Goal: Communication & Community: Participate in discussion

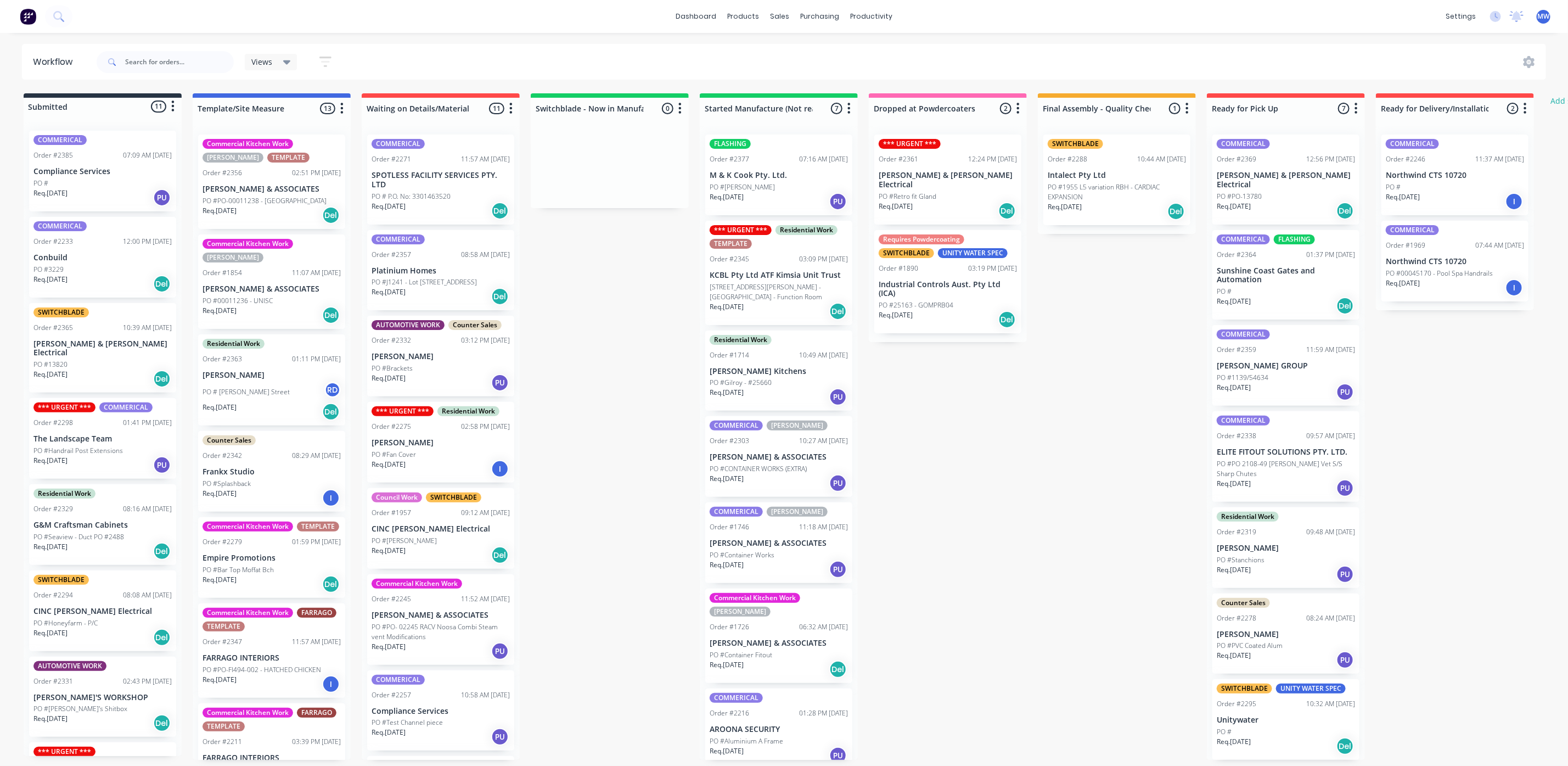
drag, startPoint x: 310, startPoint y: 15, endPoint x: 384, endPoint y: 21, distance: 74.2
click at [384, 21] on div "dashboard products sales purchasing productivity dashboard products Product Cat…" at bounding box center [784, 16] width 1568 height 33
drag, startPoint x: 388, startPoint y: 14, endPoint x: 407, endPoint y: 17, distance: 19.2
click at [407, 17] on div "dashboard products sales purchasing productivity dashboard products Product Cat…" at bounding box center [784, 16] width 1568 height 33
click at [786, 197] on div "Req. 09/10/25 PU" at bounding box center [779, 201] width 138 height 19
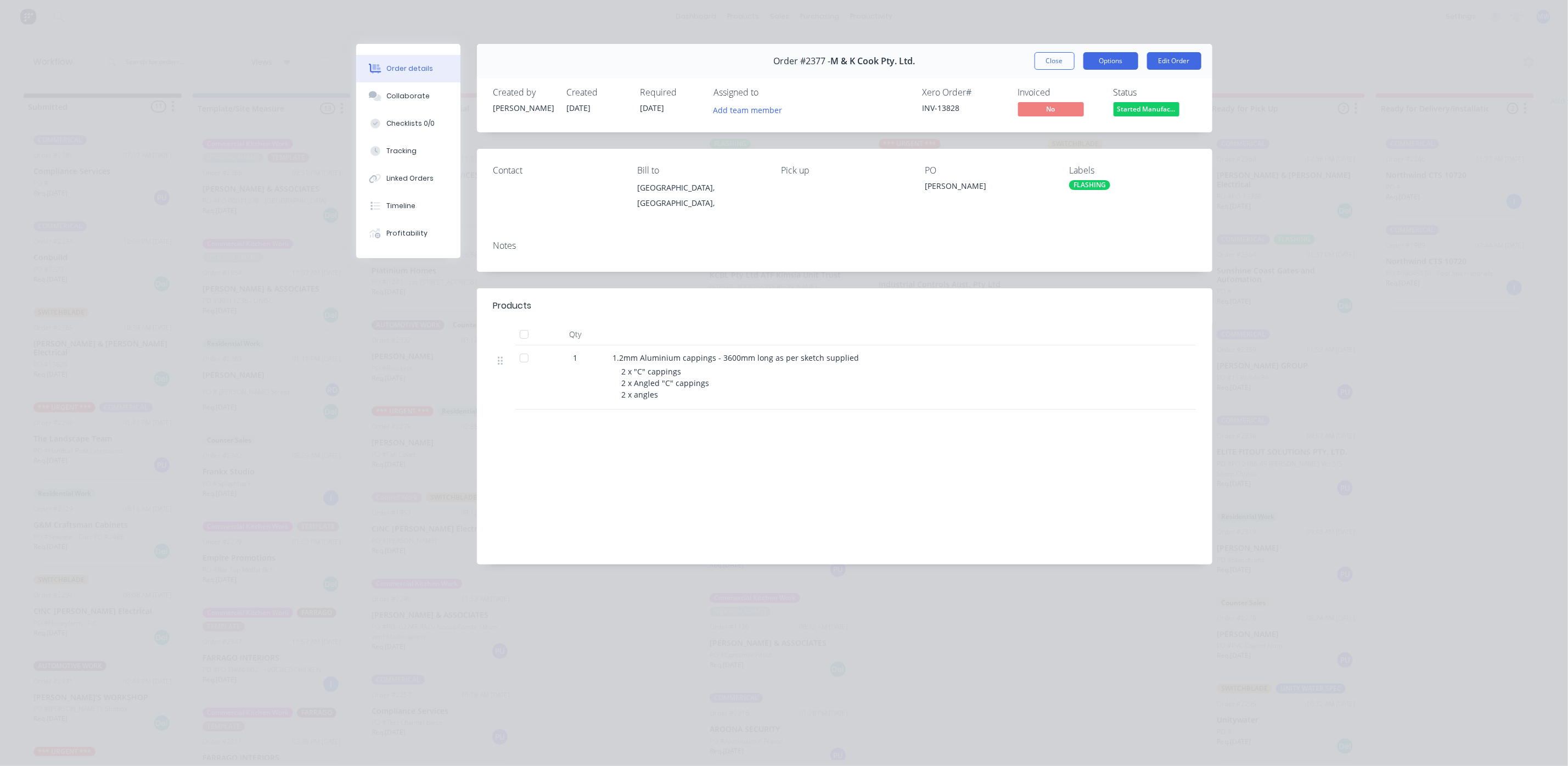
click at [1117, 65] on button "Options" at bounding box center [1110, 60] width 55 height 17
click at [1058, 137] on div "Delivery Docket" at bounding box center [1080, 133] width 96 height 16
click at [1049, 137] on div "Standard" at bounding box center [1080, 133] width 96 height 16
click at [1057, 59] on button "Close" at bounding box center [1054, 60] width 40 height 17
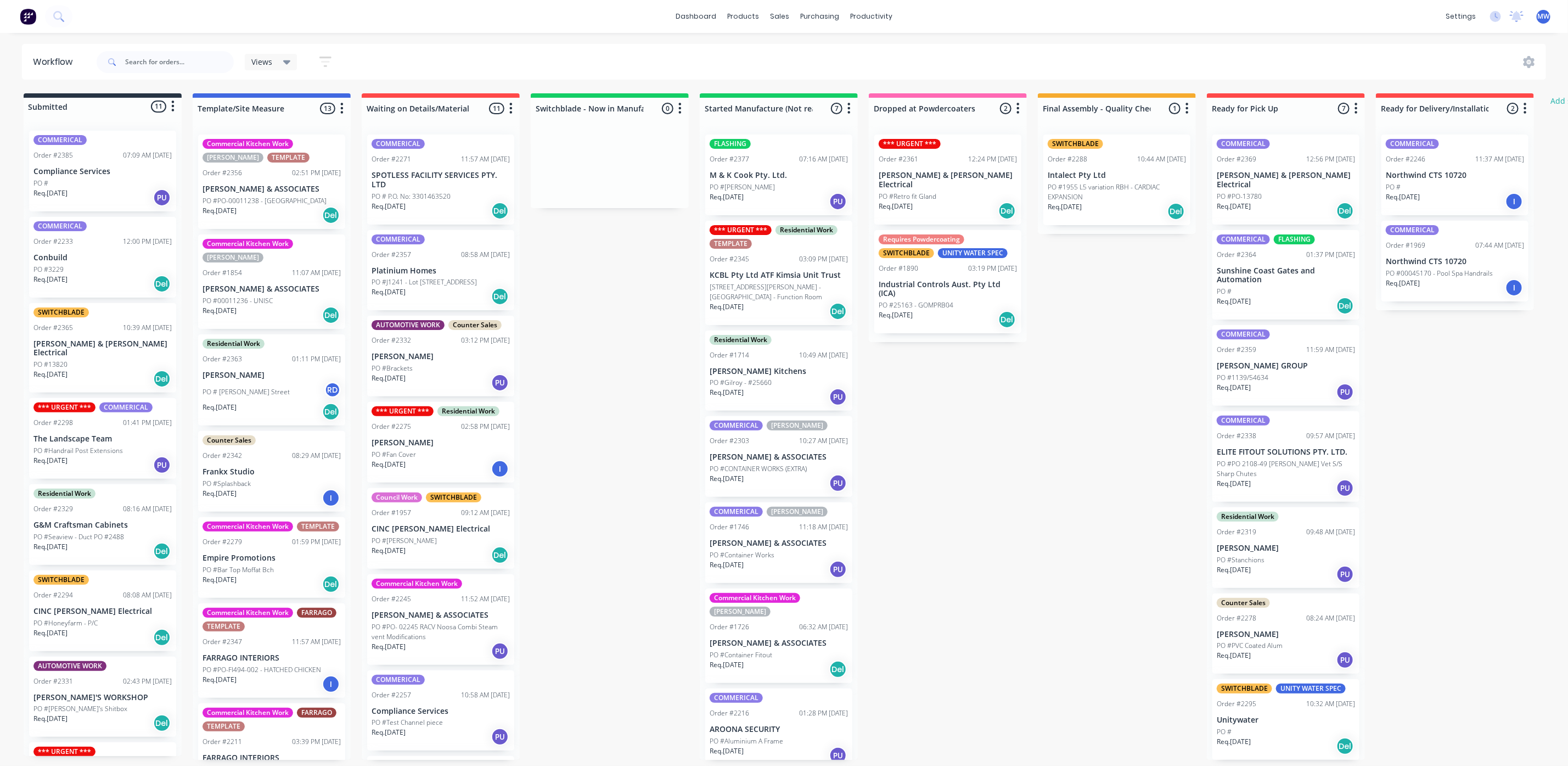
click at [770, 188] on div "PO #[PERSON_NAME]" at bounding box center [779, 187] width 138 height 10
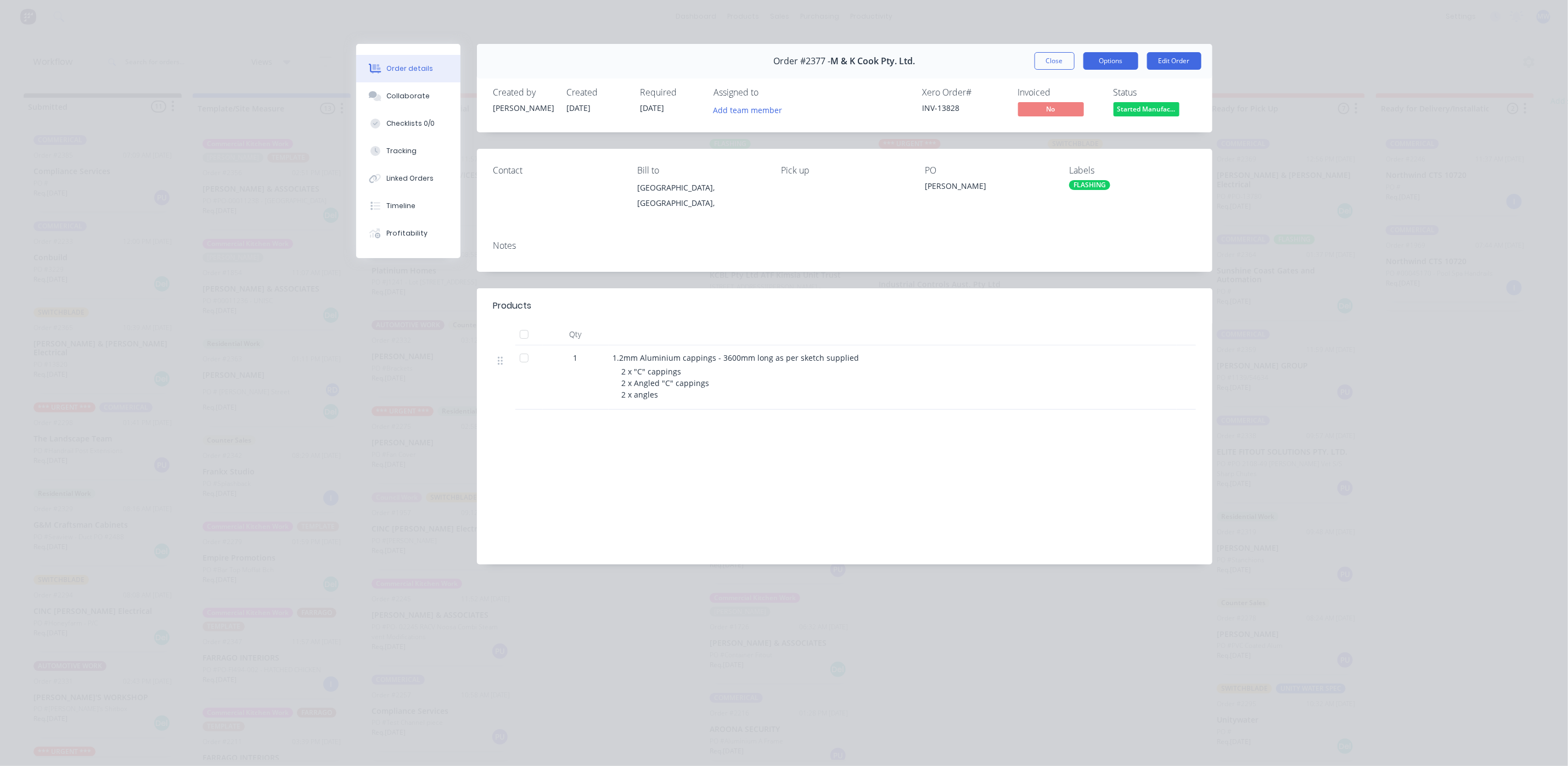
click at [1089, 64] on button "Options" at bounding box center [1110, 60] width 55 height 17
click at [1079, 136] on div "Delivery Docket" at bounding box center [1080, 133] width 96 height 16
click at [1061, 131] on div "Standard" at bounding box center [1080, 133] width 96 height 16
click at [661, 246] on div "Notes" at bounding box center [844, 246] width 703 height 10
click at [1050, 66] on button "Close" at bounding box center [1054, 60] width 40 height 17
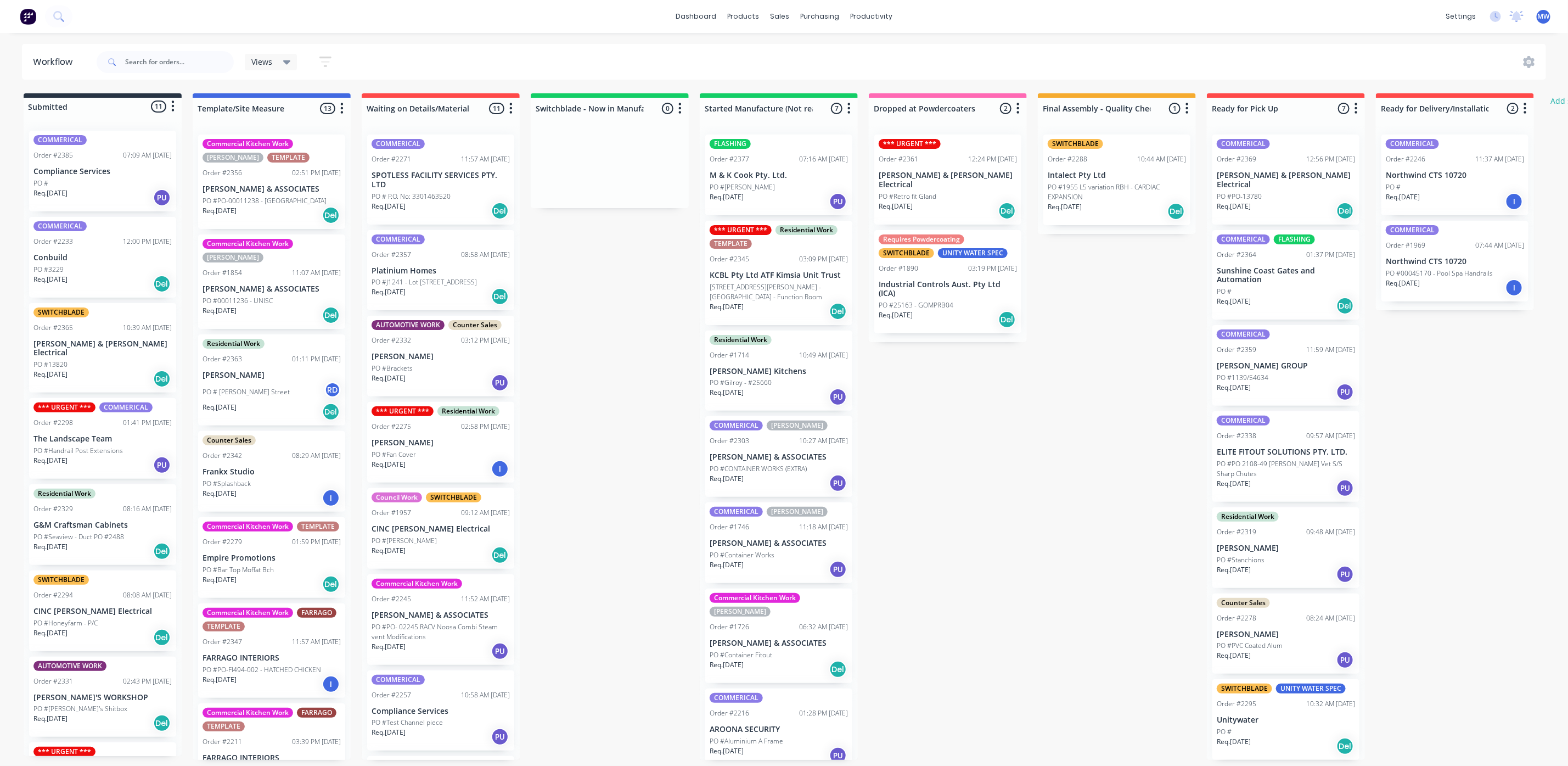
scroll to position [6, 0]
click at [782, 660] on div "Req. 02/10/25 Del" at bounding box center [779, 669] width 138 height 19
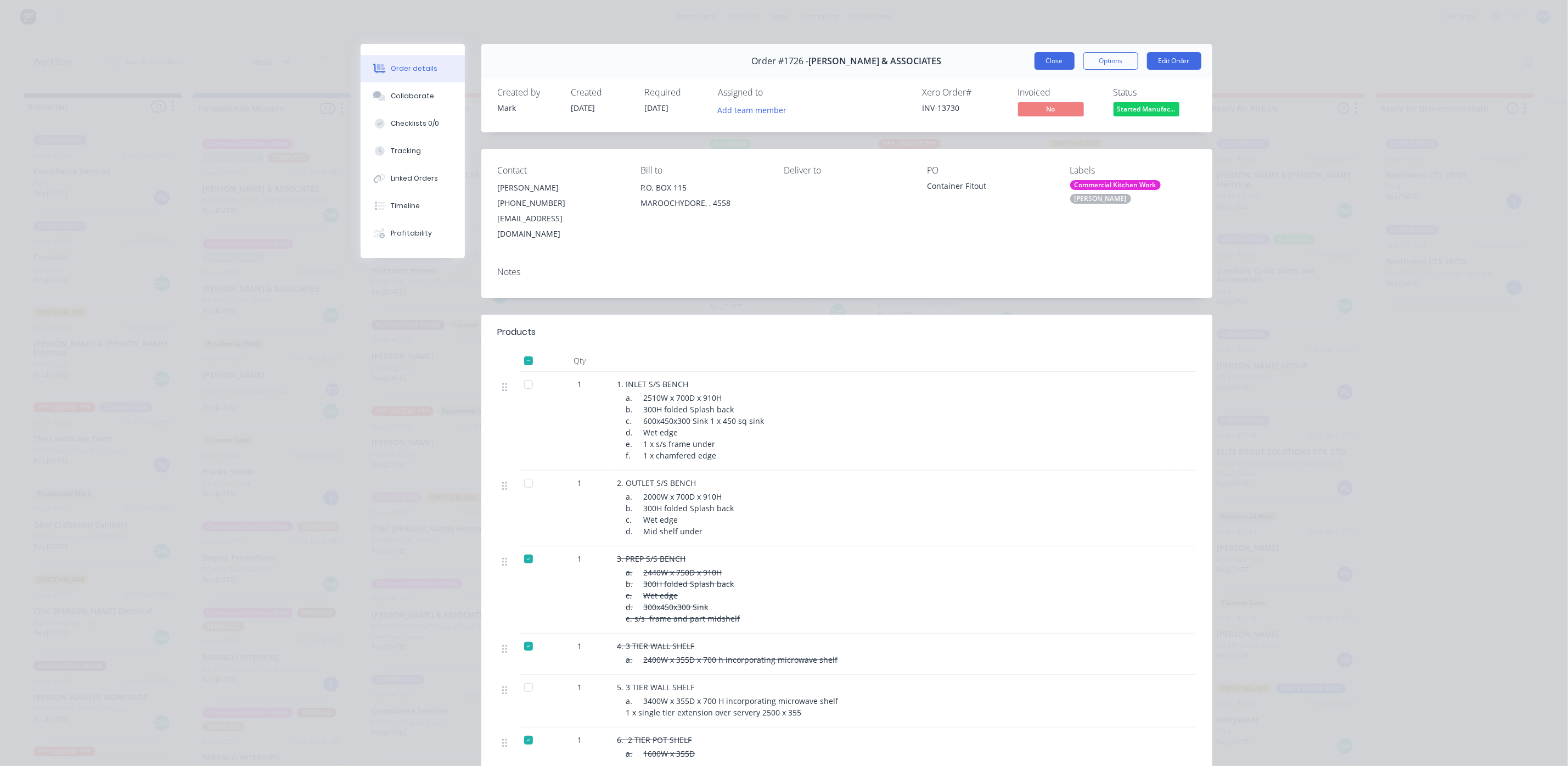
click at [1036, 66] on button "Close" at bounding box center [1054, 60] width 40 height 17
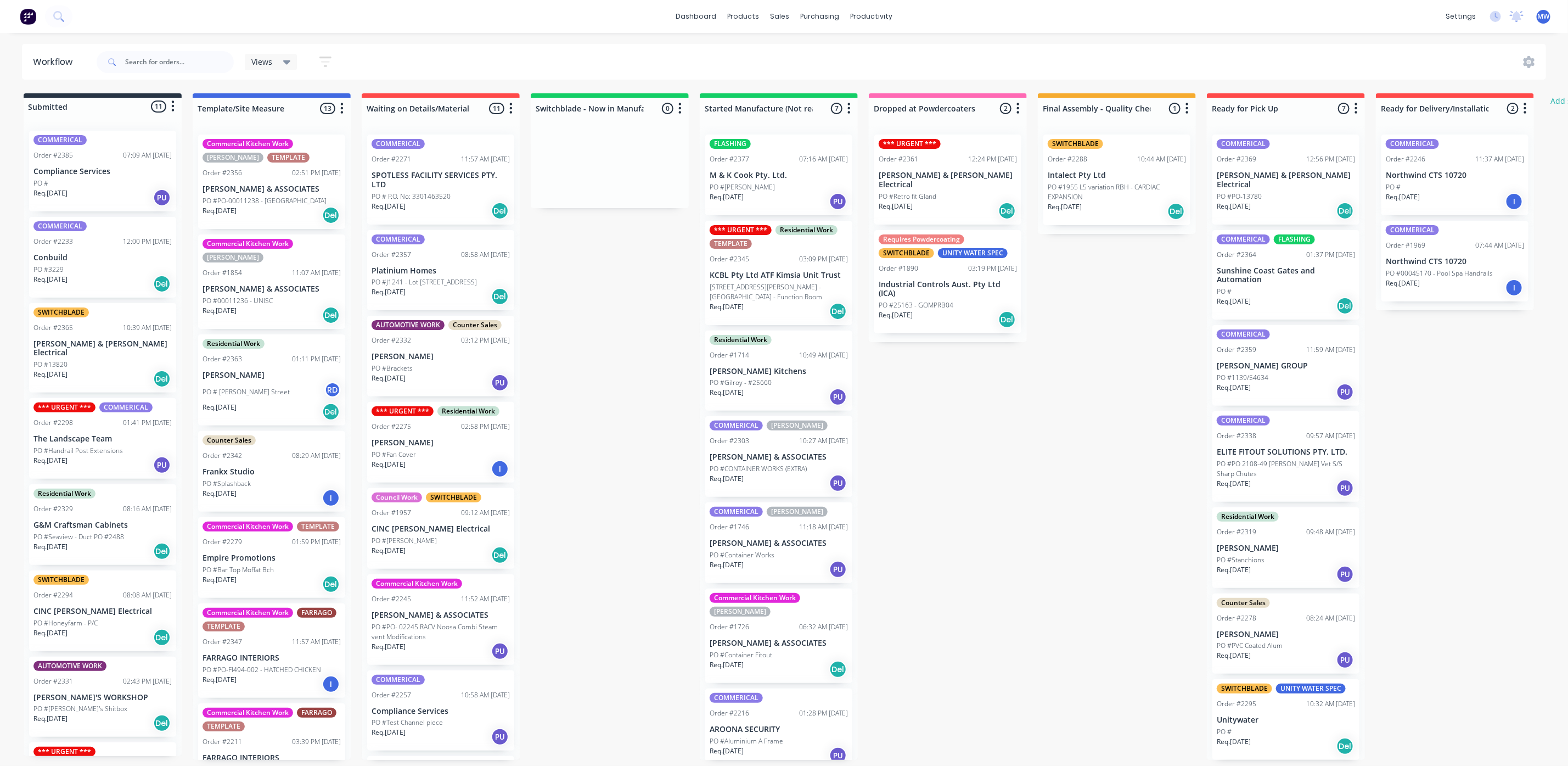
click at [764, 560] on div "Req. 12/06/25 PU" at bounding box center [779, 569] width 138 height 19
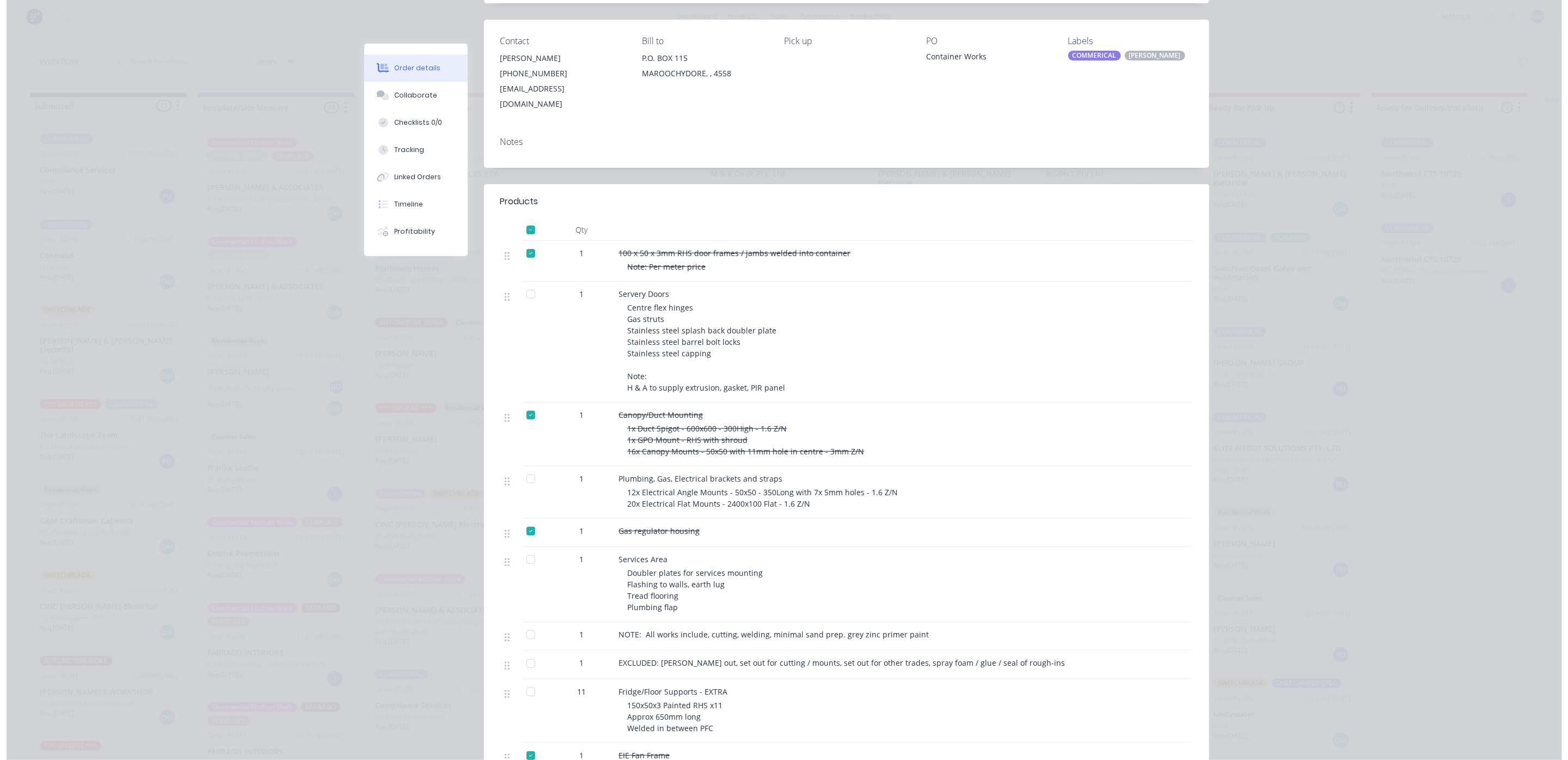
scroll to position [0, 0]
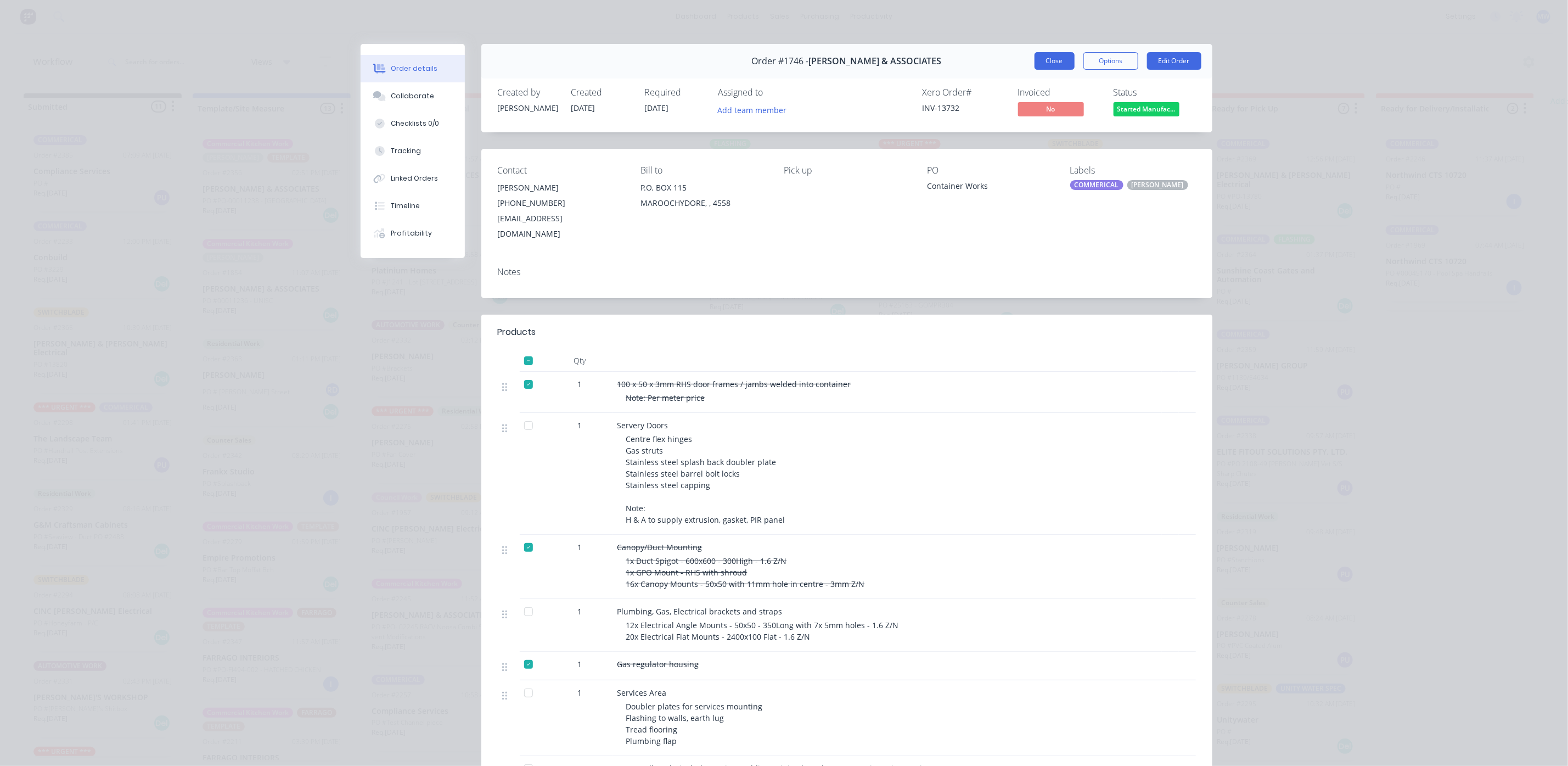
click at [1055, 66] on button "Close" at bounding box center [1054, 60] width 40 height 17
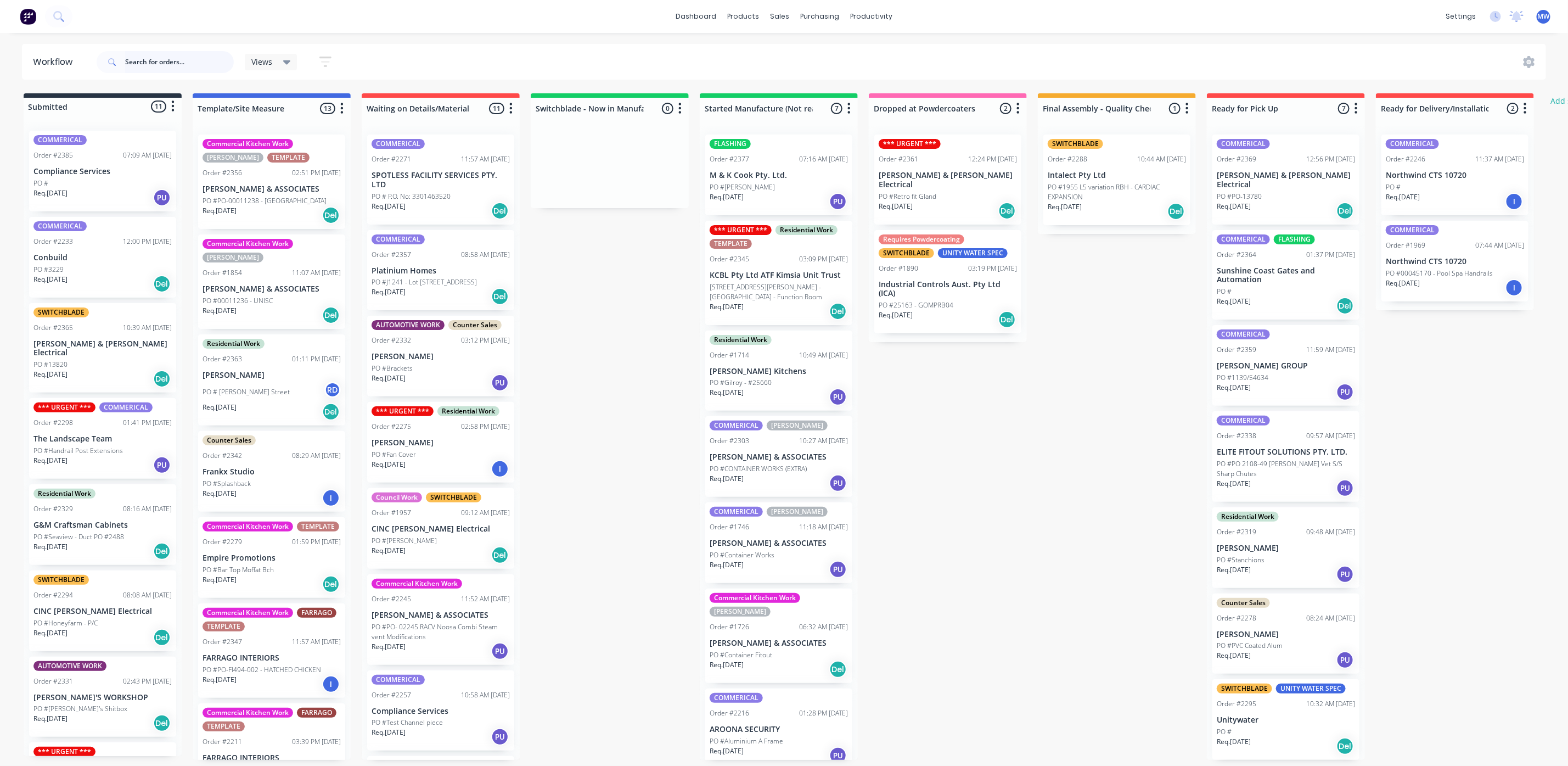
click at [176, 58] on input "text" at bounding box center [179, 62] width 109 height 22
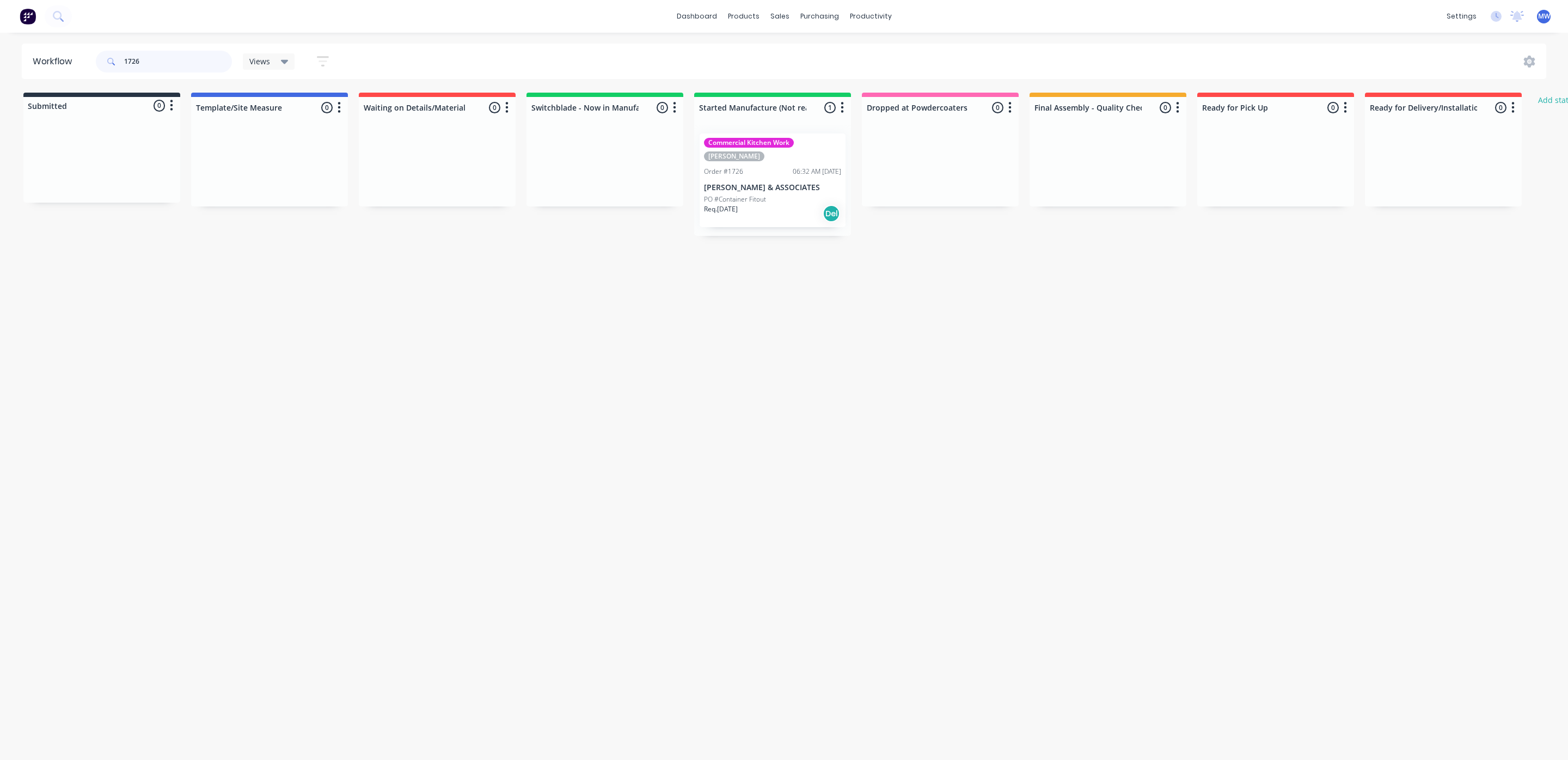
type input "1726"
click at [765, 204] on div "Req. 02/10/25 Del" at bounding box center [773, 213] width 137 height 19
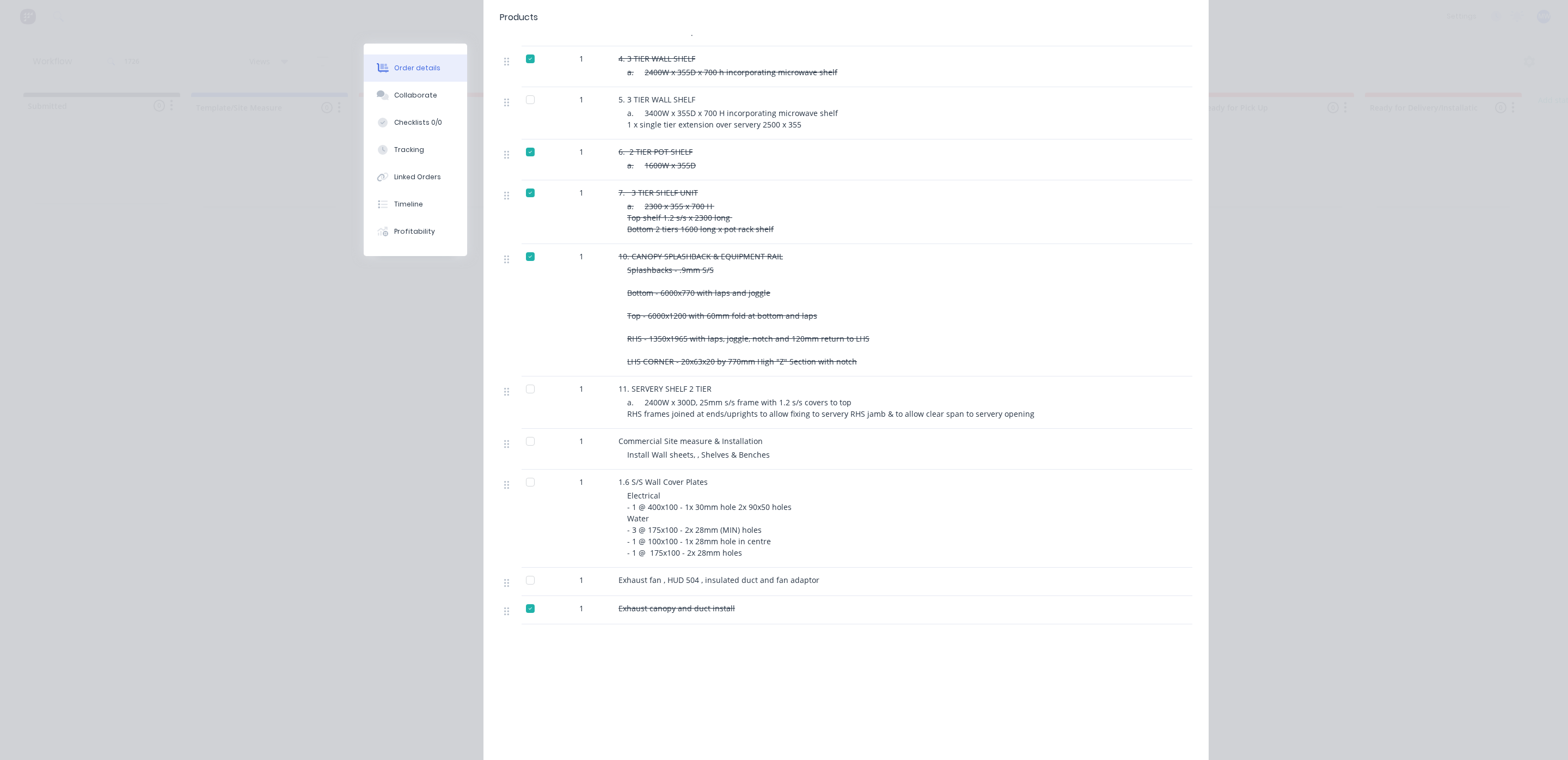
scroll to position [639, 0]
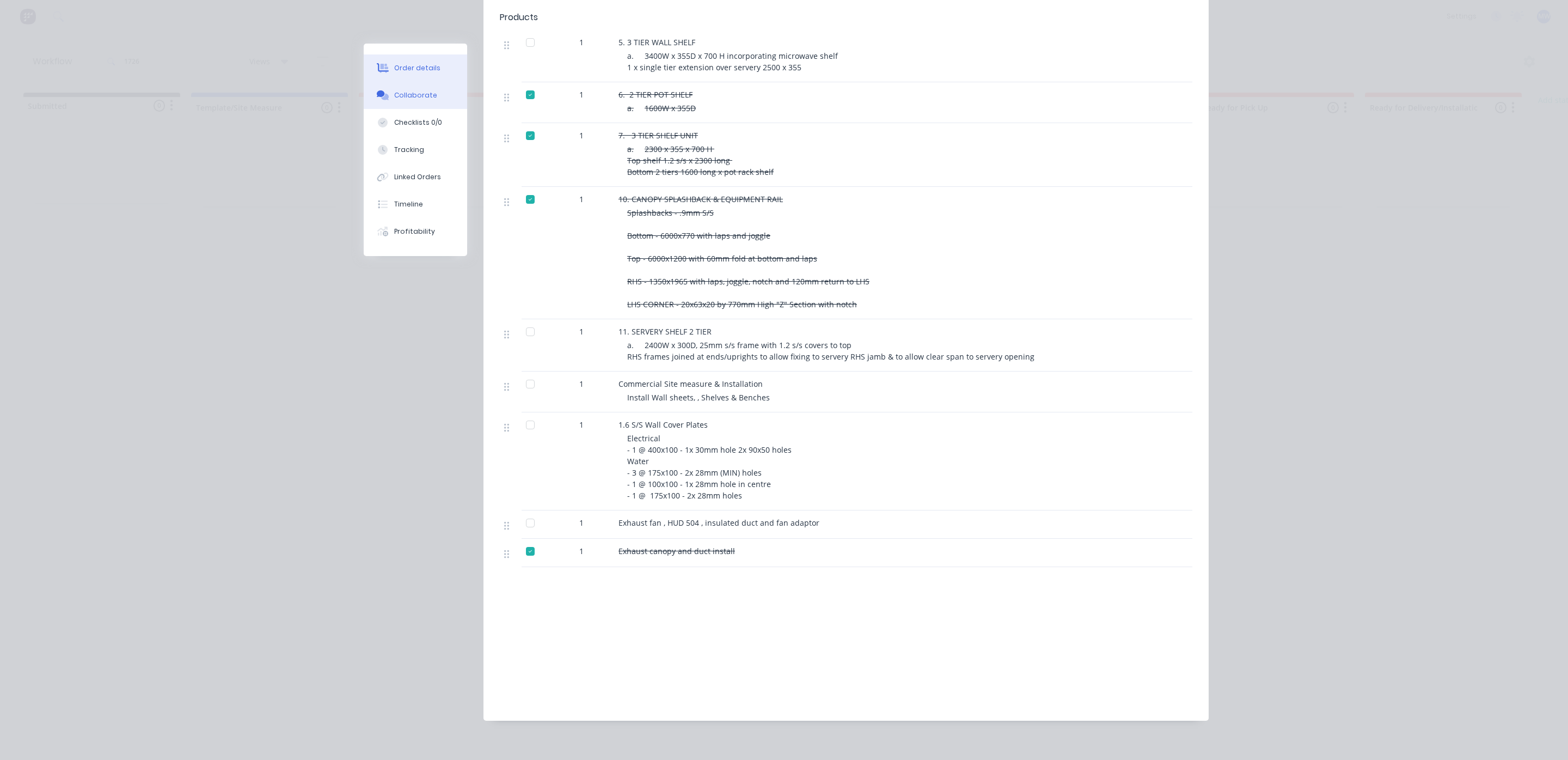
click at [407, 93] on div "Collaborate" at bounding box center [415, 95] width 43 height 10
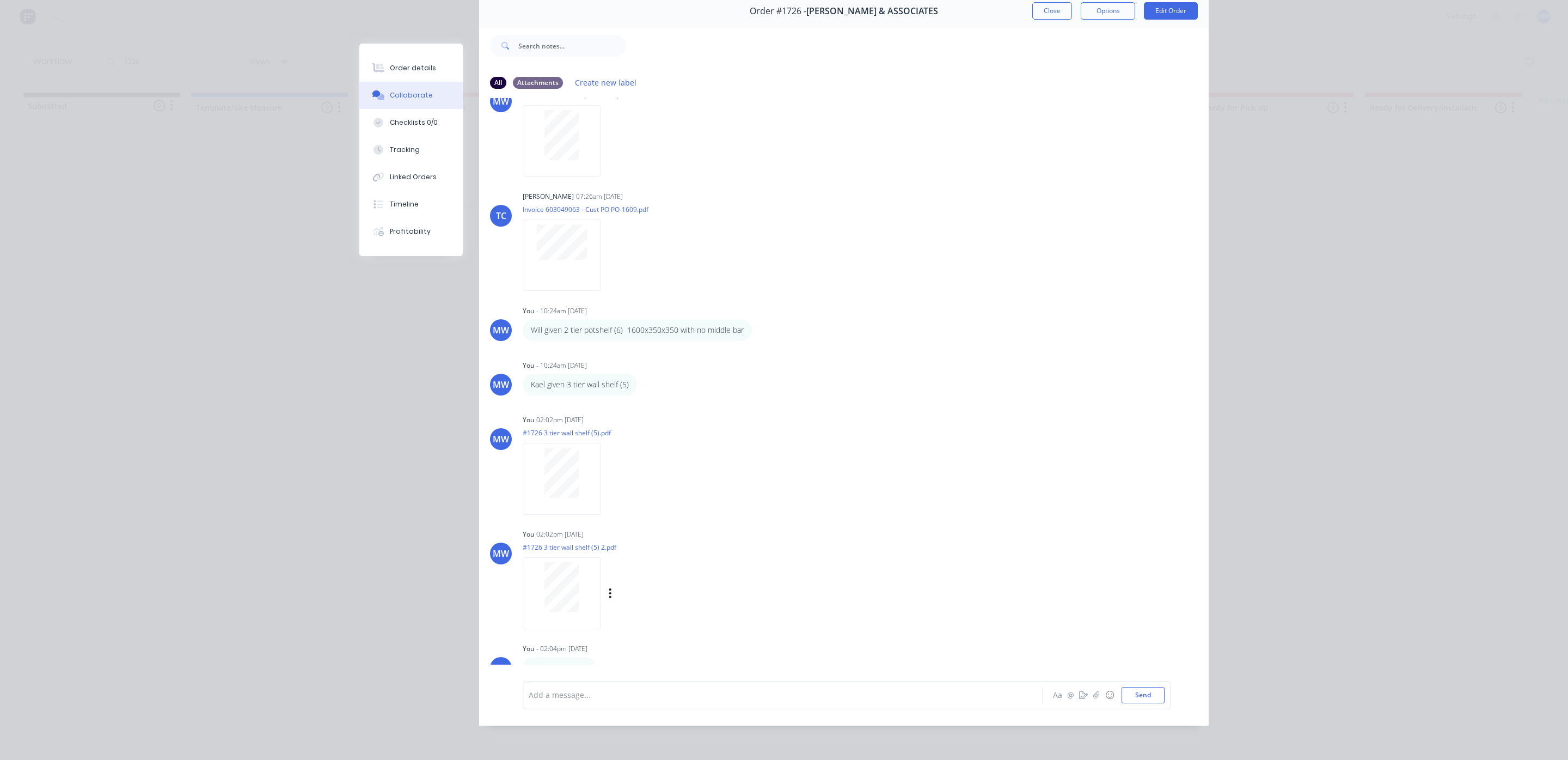
scroll to position [669, 0]
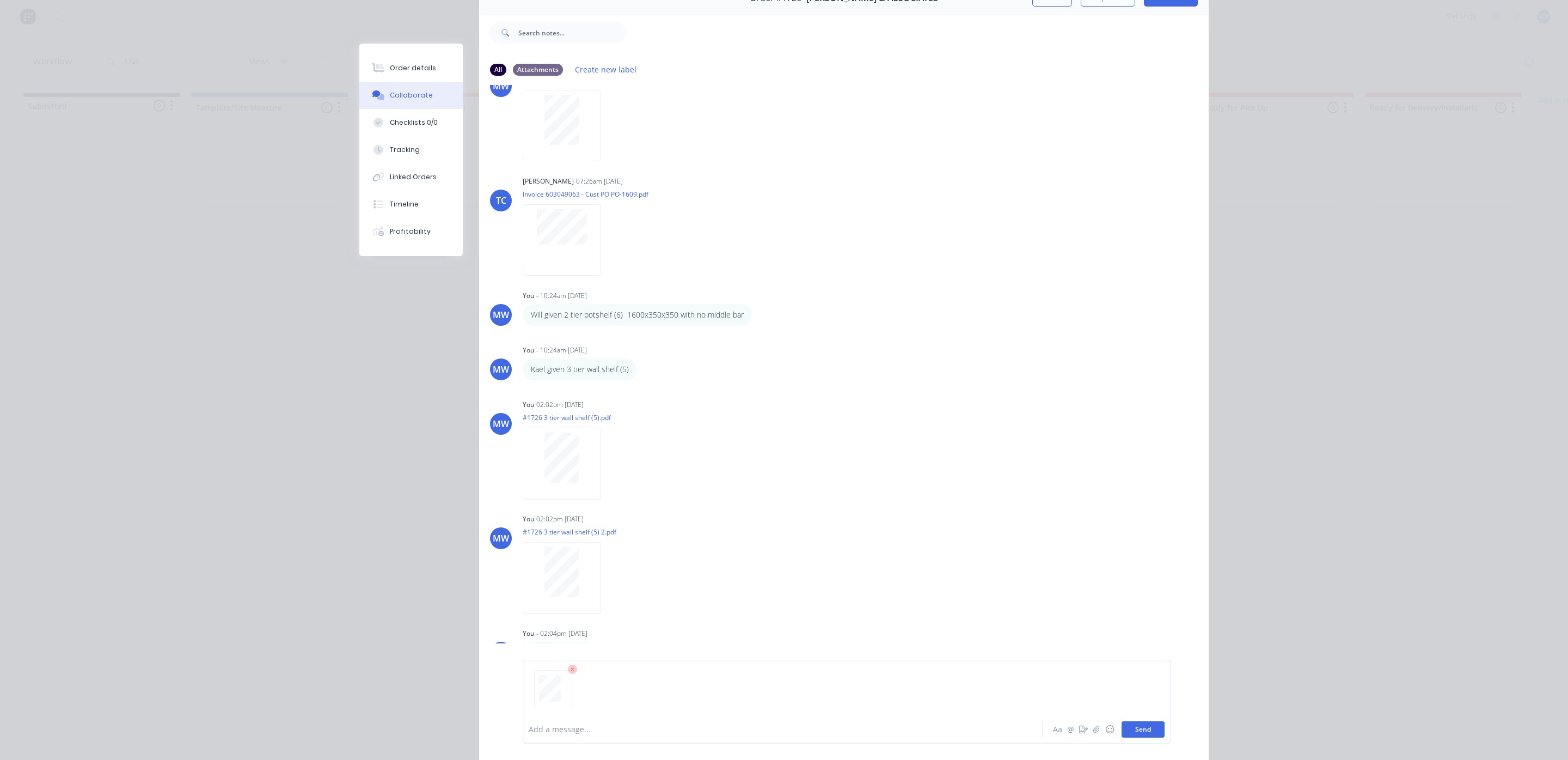
click at [1137, 729] on button "Send" at bounding box center [1143, 729] width 43 height 17
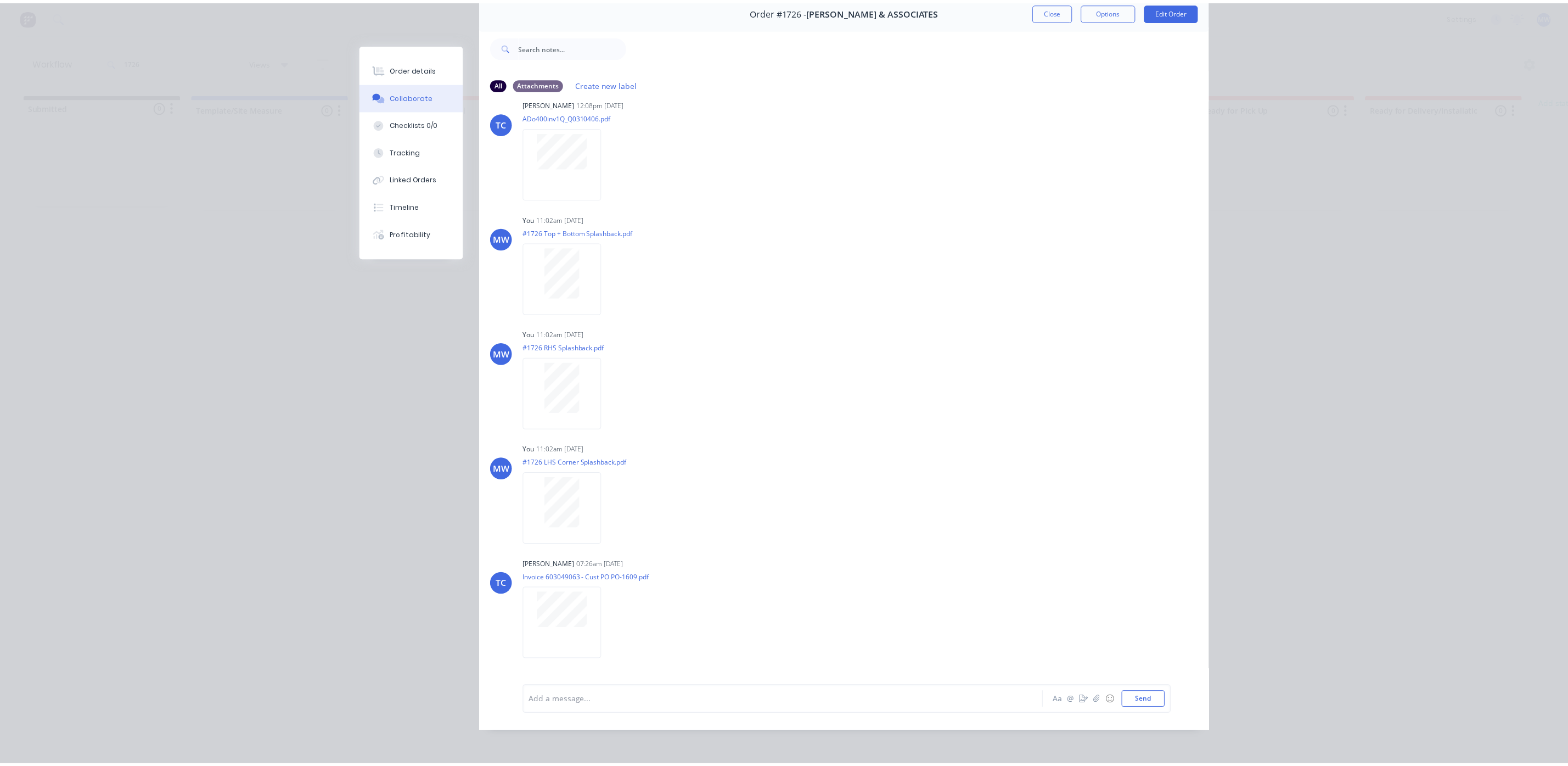
scroll to position [0, 0]
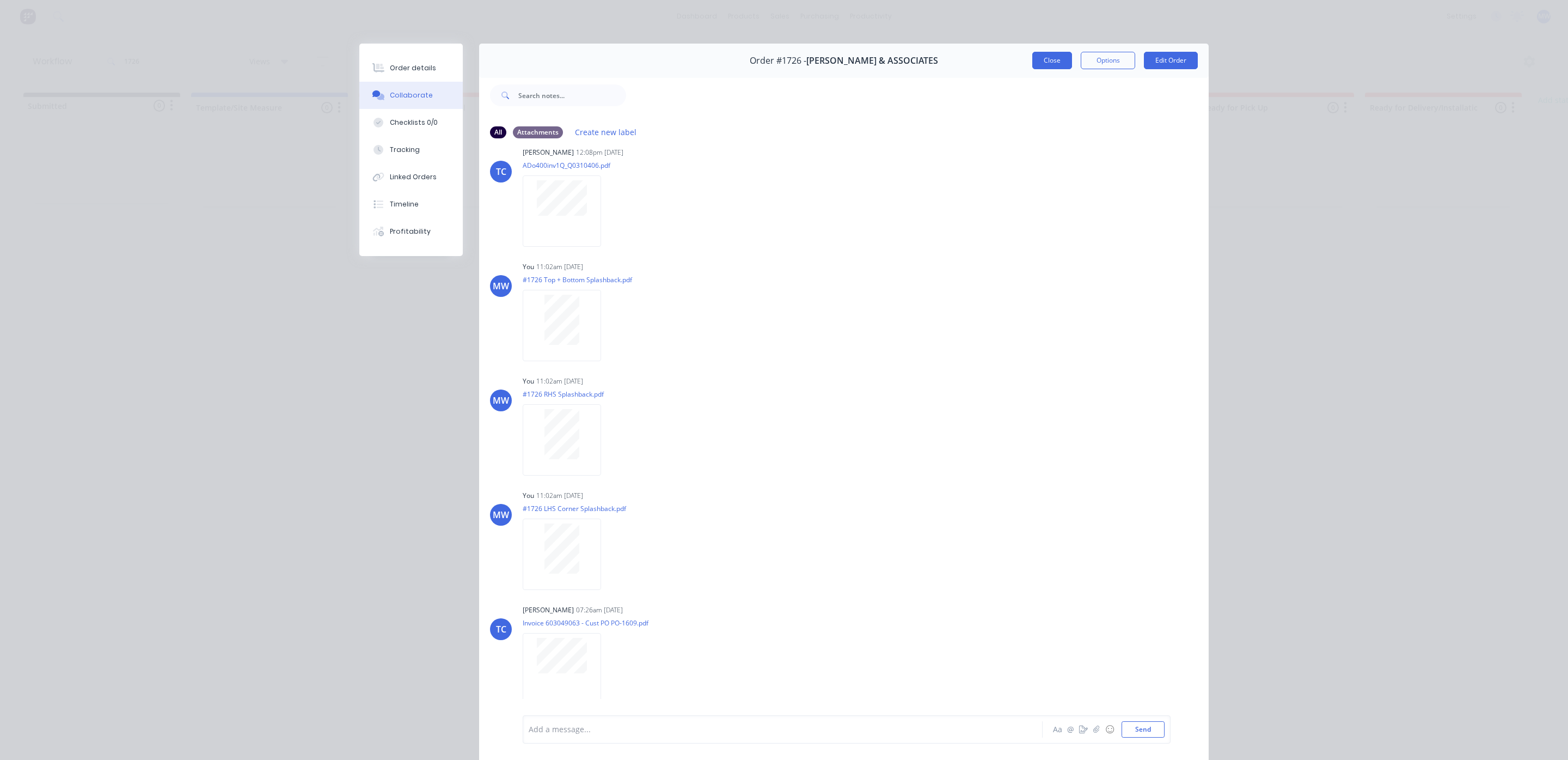
click at [1041, 54] on button "Close" at bounding box center [1052, 60] width 40 height 17
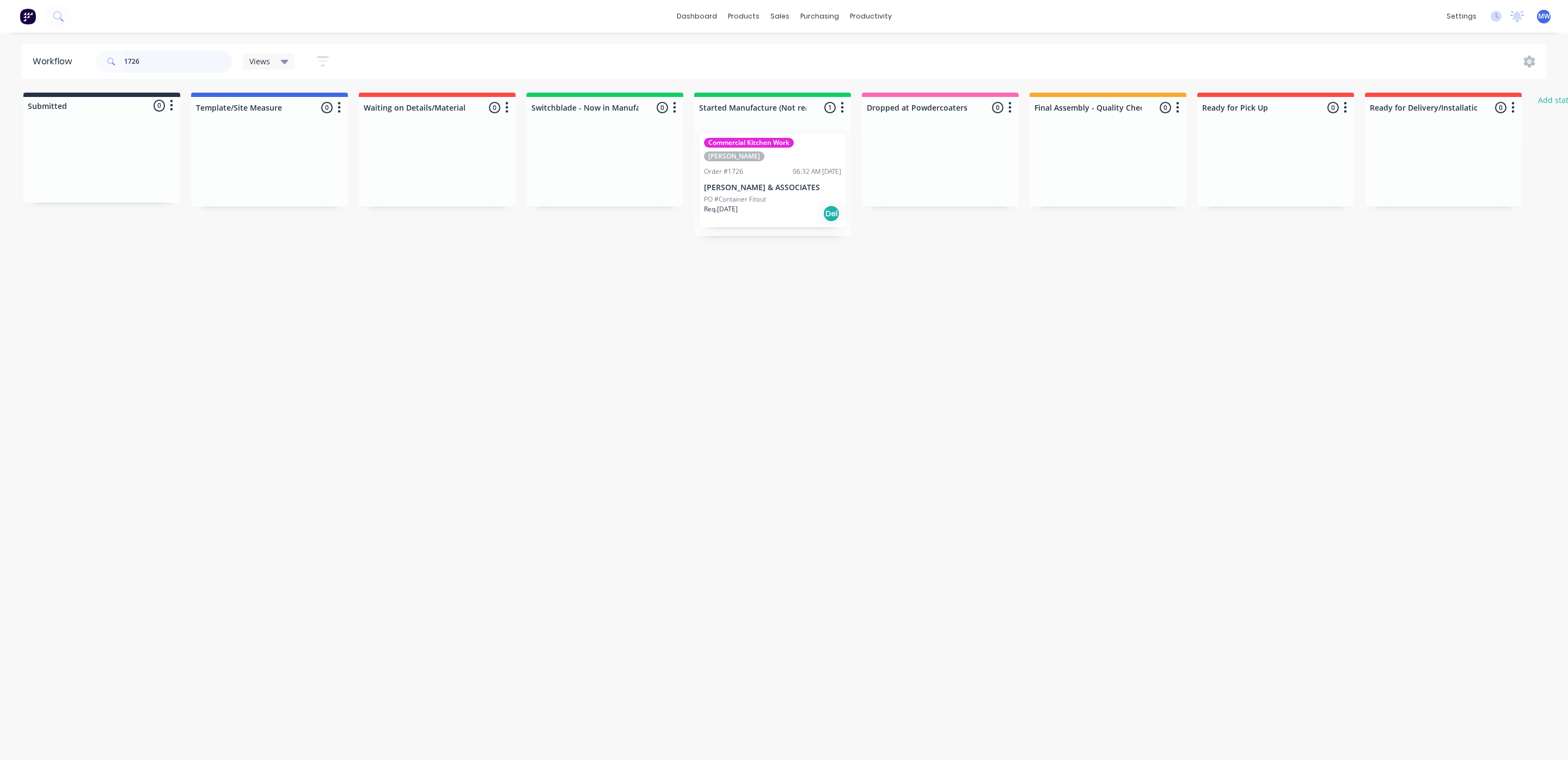
drag, startPoint x: 134, startPoint y: 49, endPoint x: 0, endPoint y: 29, distance: 135.5
click at [0, 29] on div "dashboard products sales purchasing productivity dashboard products Product Cat…" at bounding box center [784, 347] width 1568 height 694
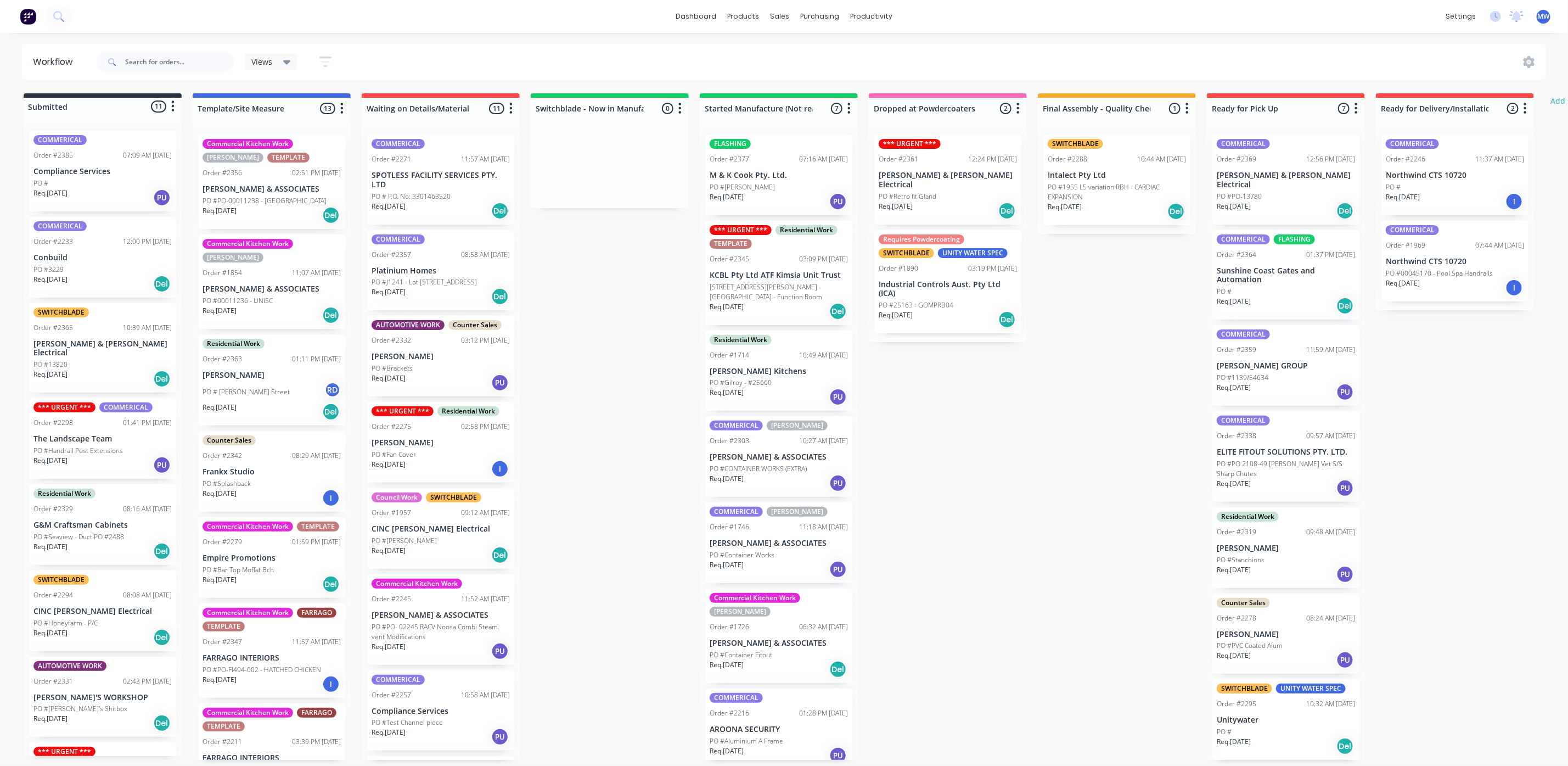
click at [729, 192] on p "Req. 09/10/25" at bounding box center [726, 197] width 34 height 10
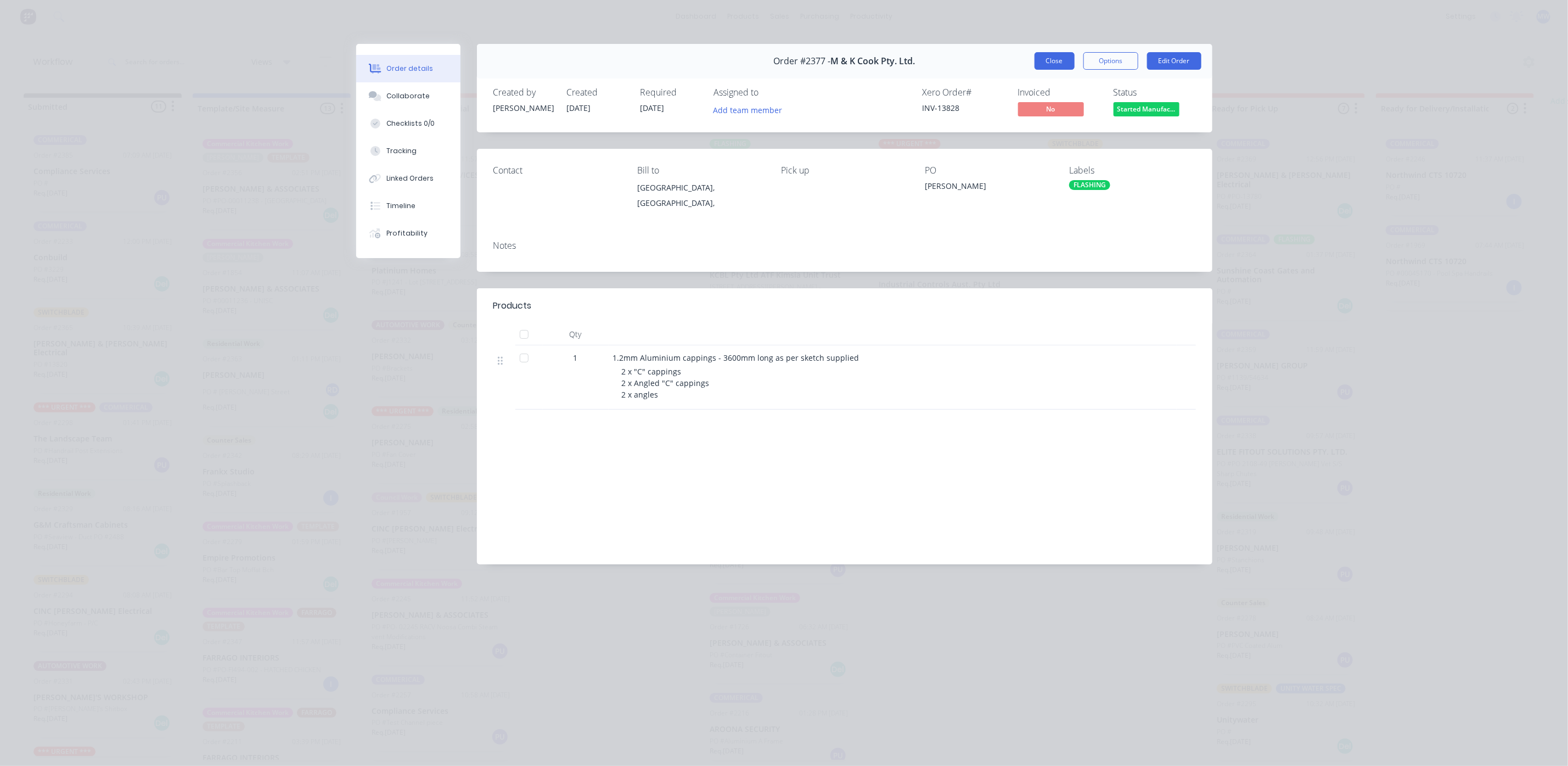
click at [1054, 66] on button "Close" at bounding box center [1054, 60] width 40 height 17
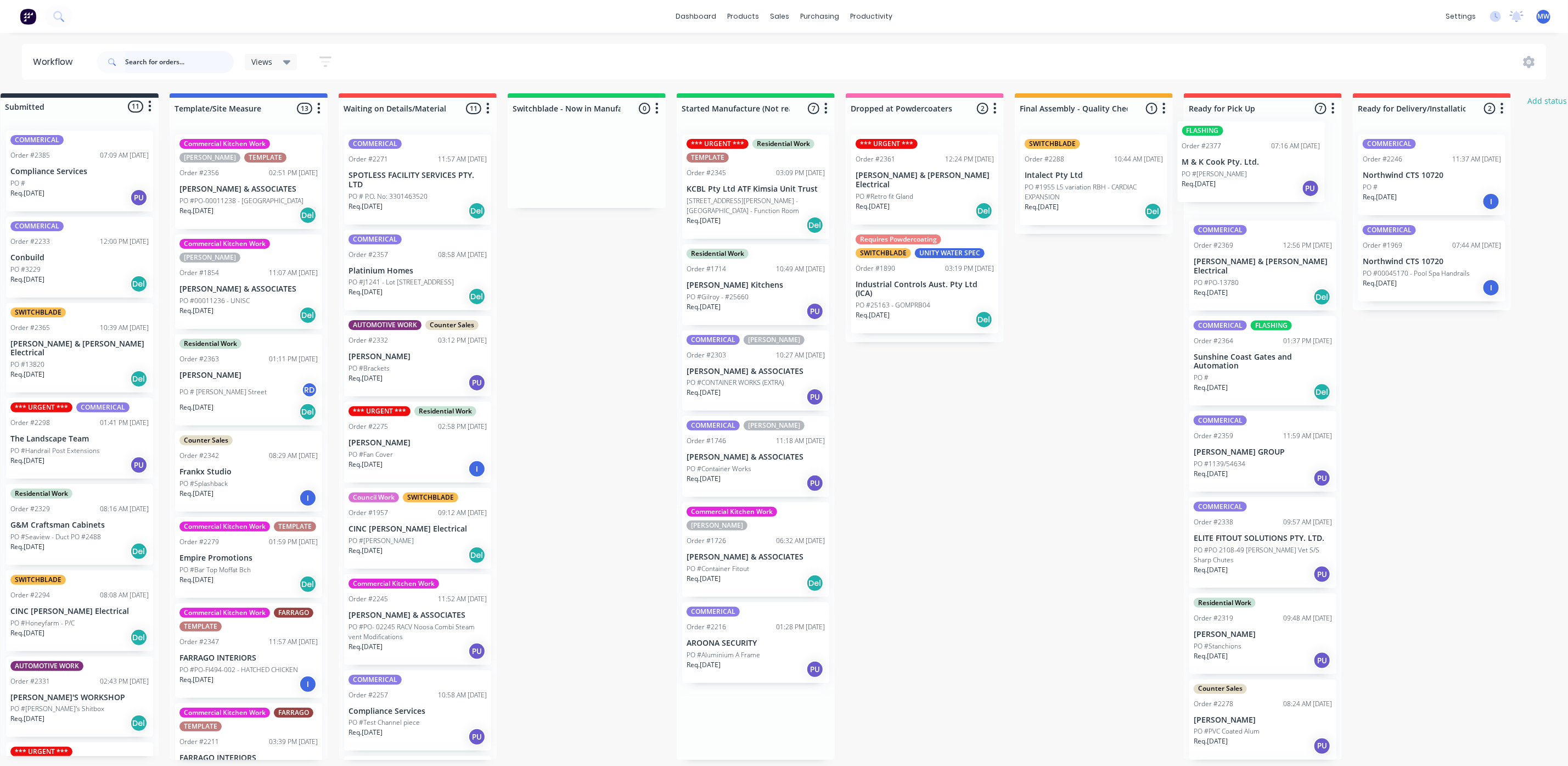
drag, startPoint x: 741, startPoint y: 185, endPoint x: 1222, endPoint y: 172, distance: 481.2
click at [1222, 172] on div "Submitted 11 Status colour #273444 hex #273444 Save Cancel Summaries Total orde…" at bounding box center [883, 426] width 1830 height 666
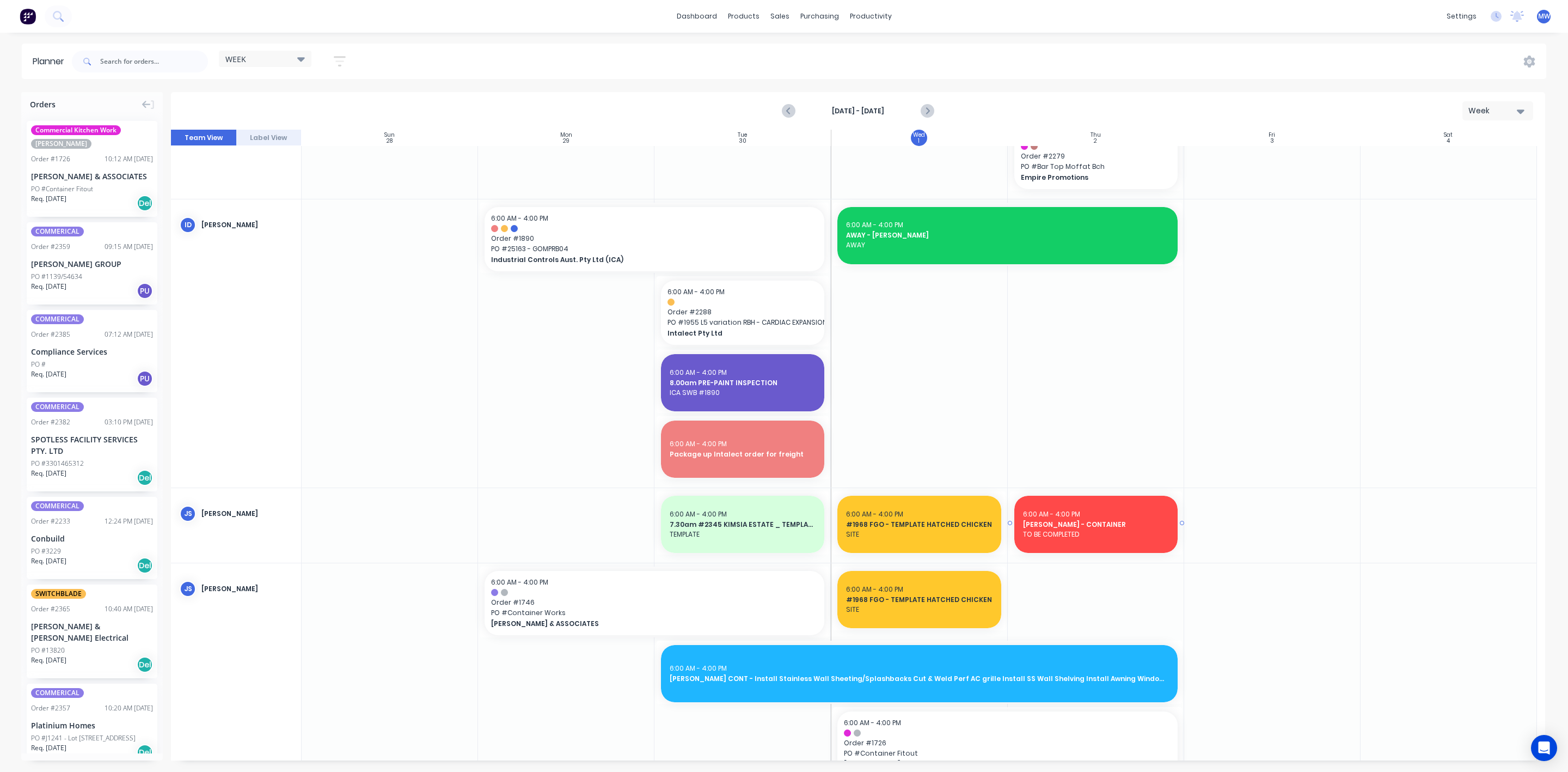
scroll to position [490, 0]
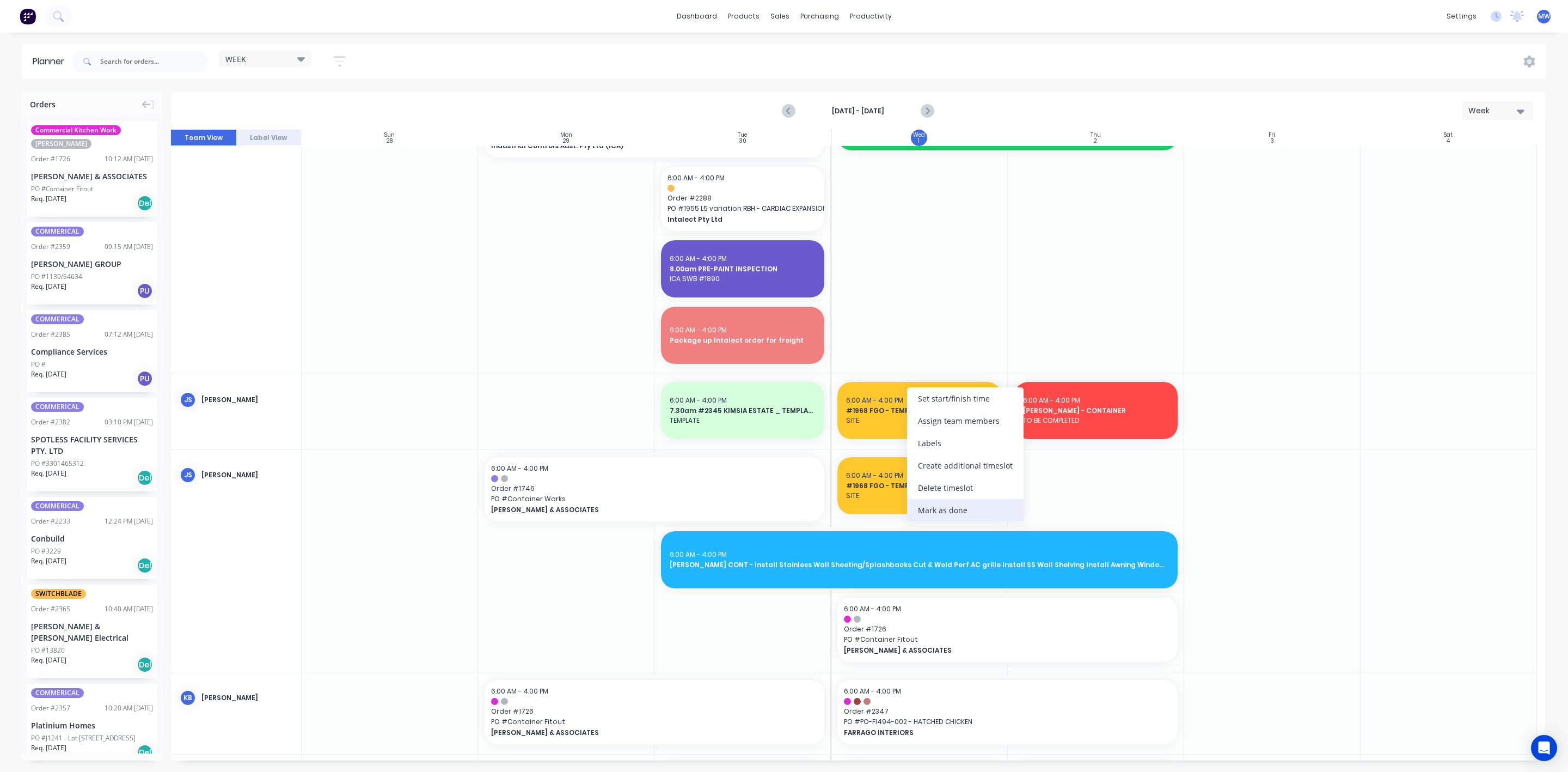
click at [947, 505] on div "Mark as done" at bounding box center [965, 510] width 117 height 22
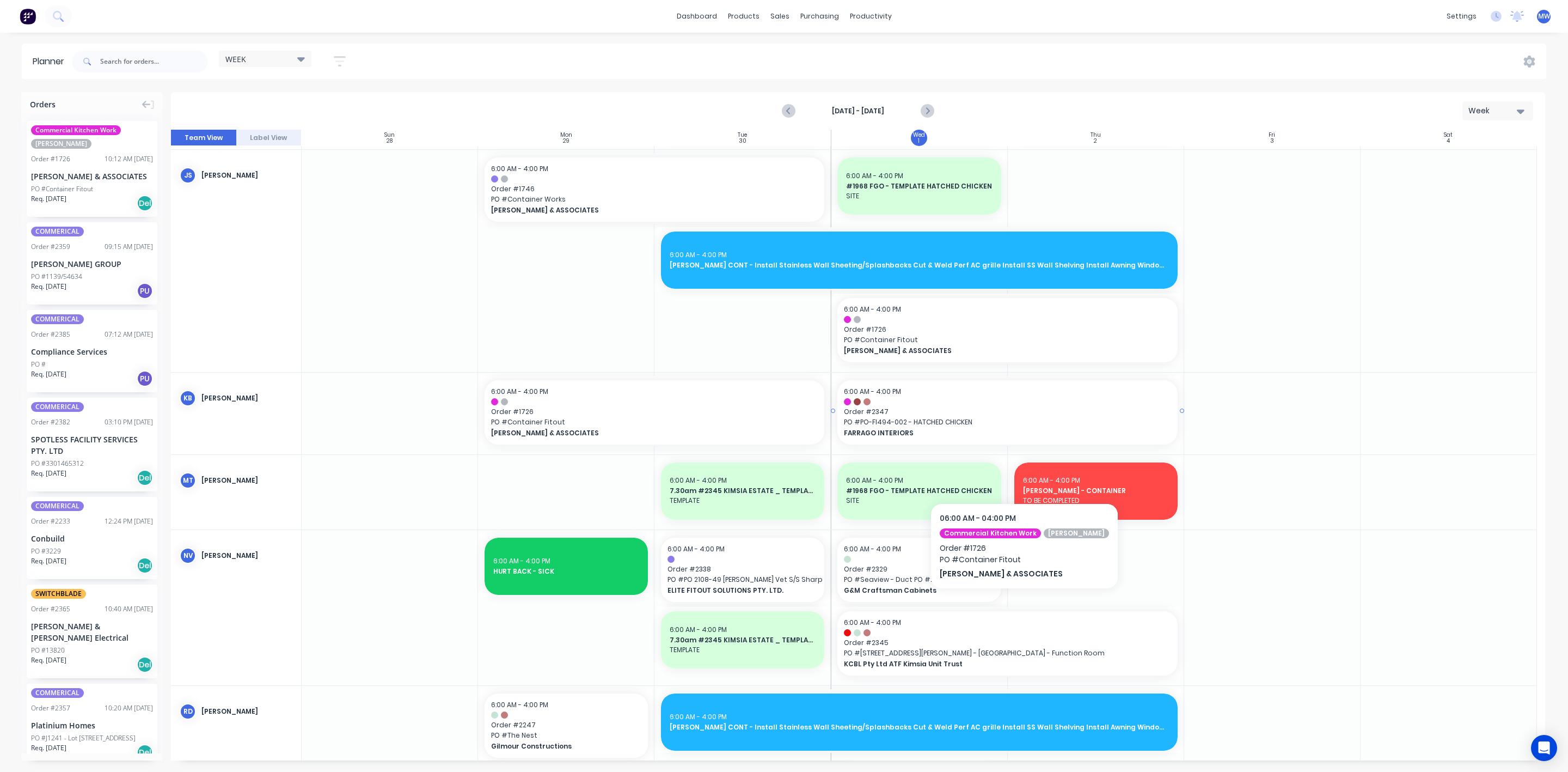
scroll to position [817, 0]
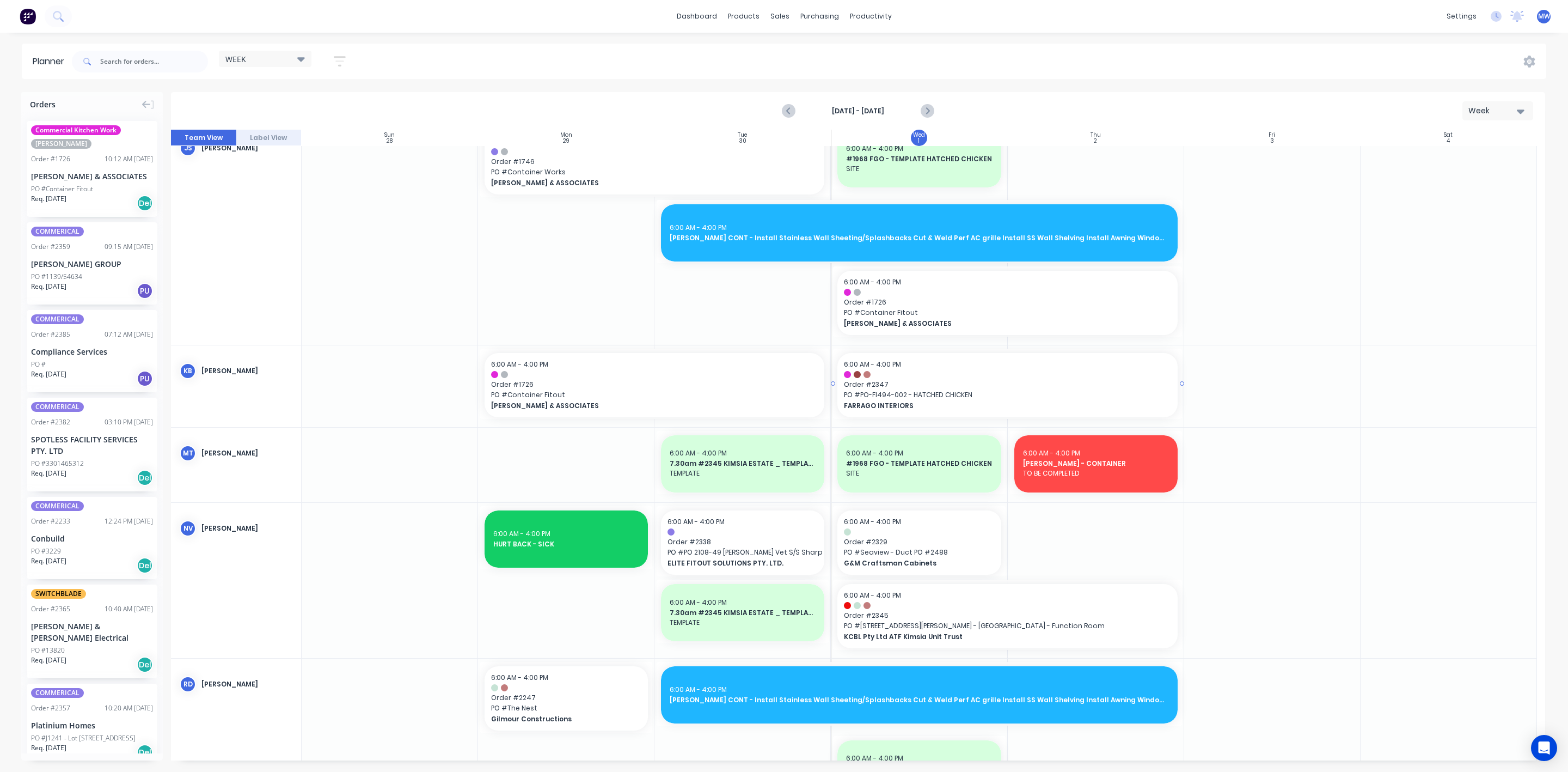
click at [987, 401] on span "FARRAGO INTERIORS" at bounding box center [991, 405] width 294 height 10
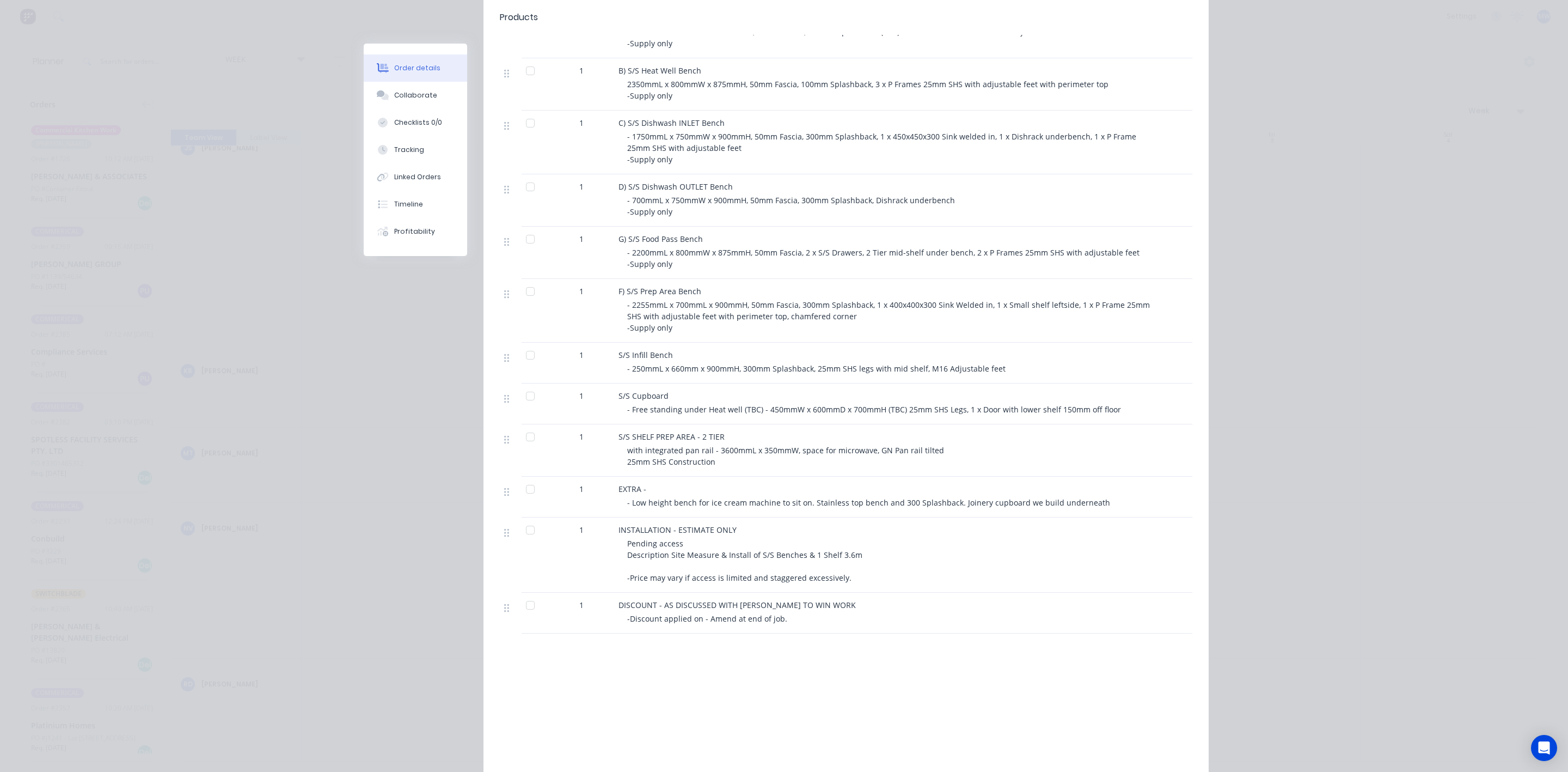
scroll to position [415, 0]
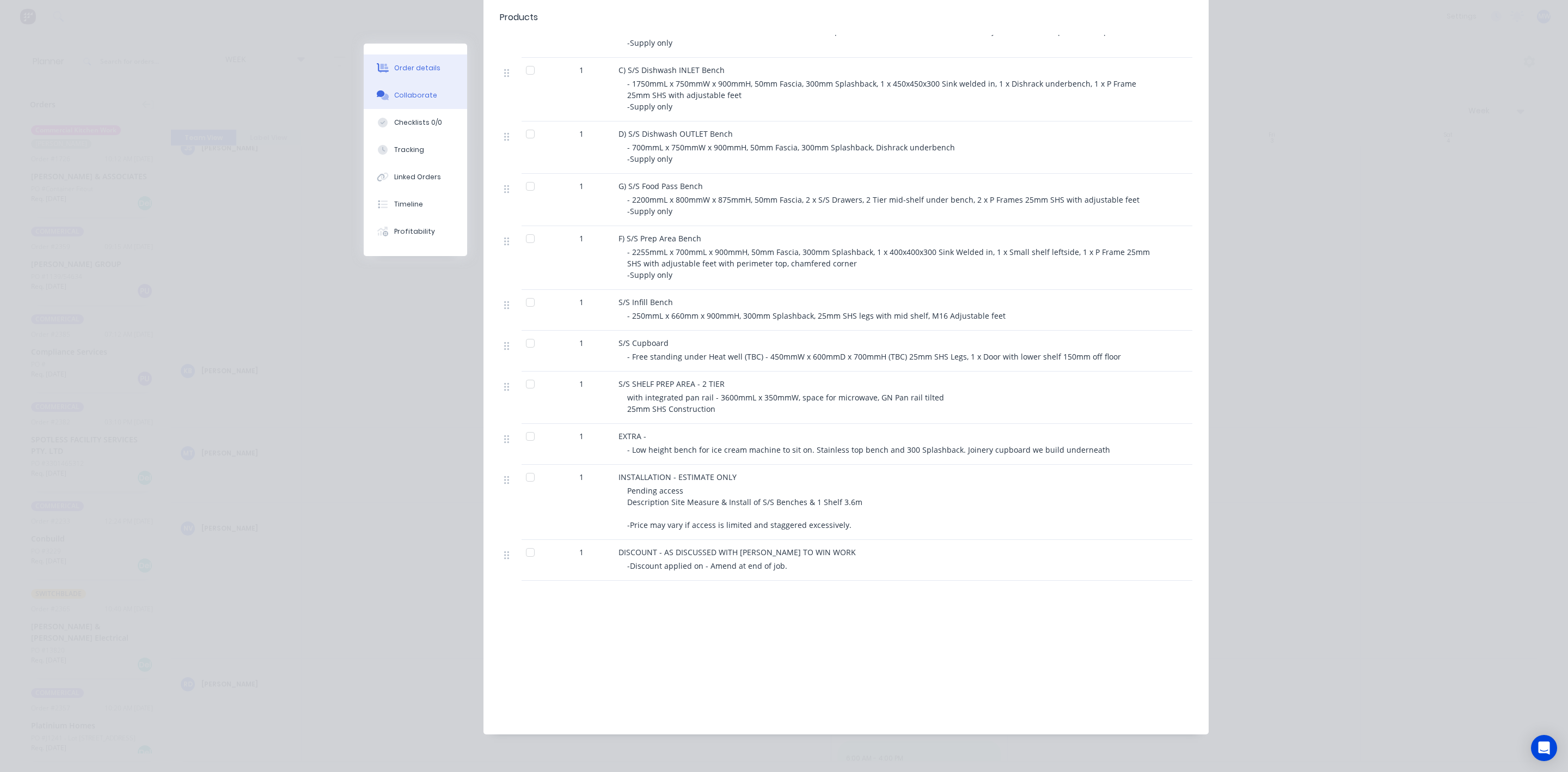
click at [409, 99] on div "Collaborate" at bounding box center [415, 95] width 43 height 10
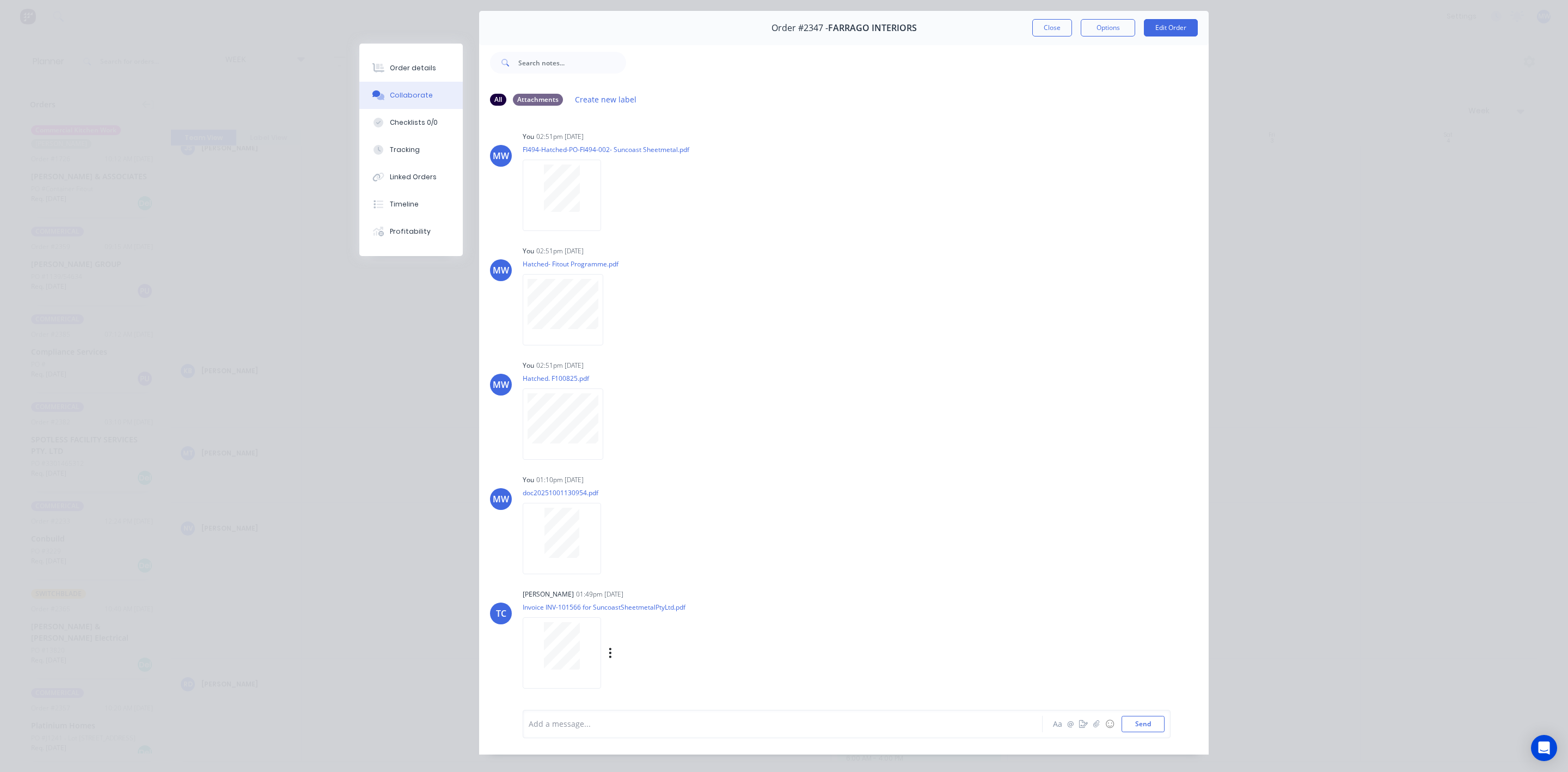
scroll to position [50, 0]
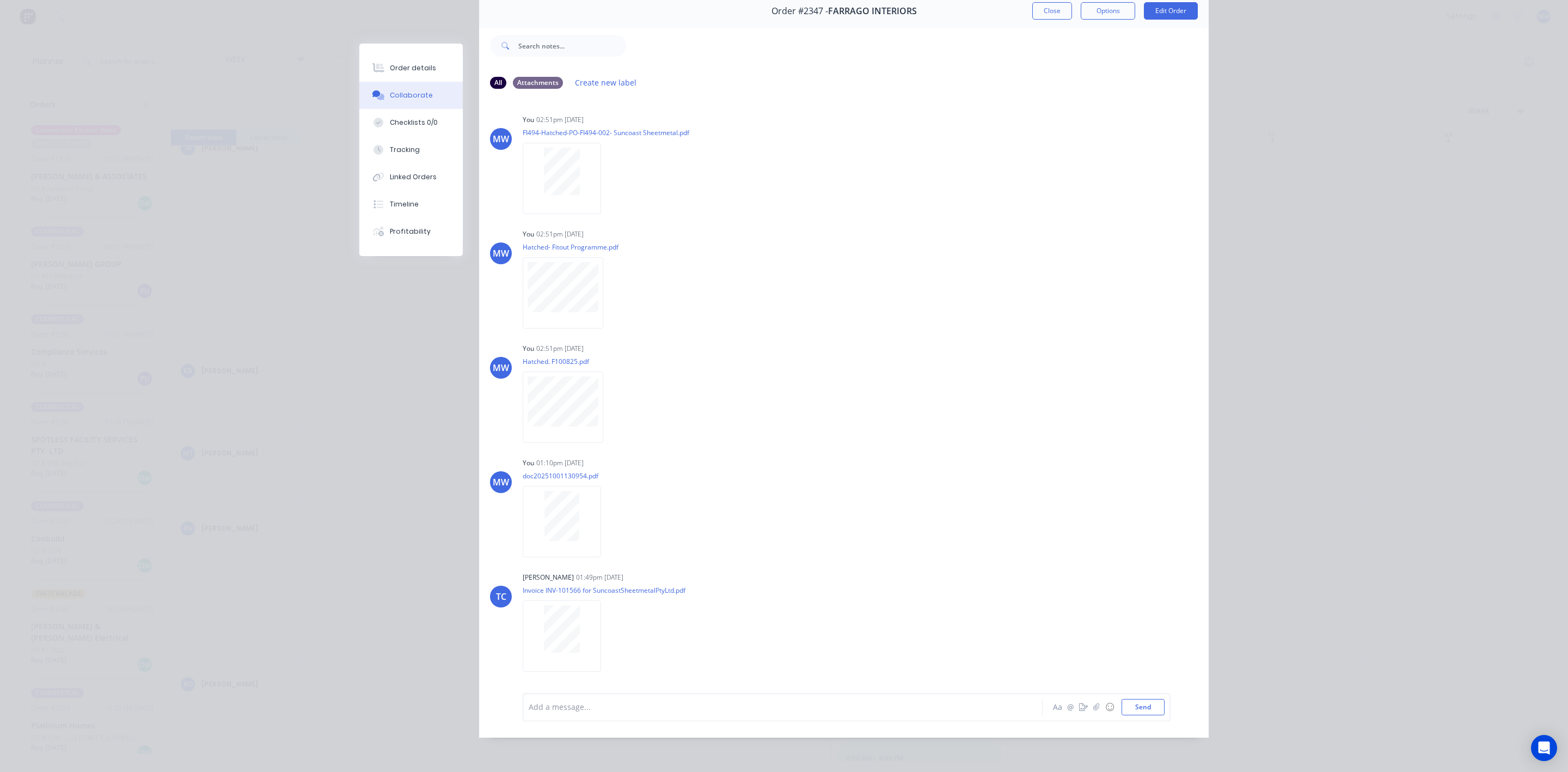
click at [588, 714] on div "Add a message..." at bounding box center [767, 707] width 477 height 17
click at [804, 709] on span "Went to site and got SOME measures. Due to Equipment having zero clearance. Rod…" at bounding box center [746, 706] width 433 height 10
click at [918, 705] on div "Went to site and got SOME measures. Due to Equipment having zero clearance, Rod…" at bounding box center [767, 707] width 477 height 11
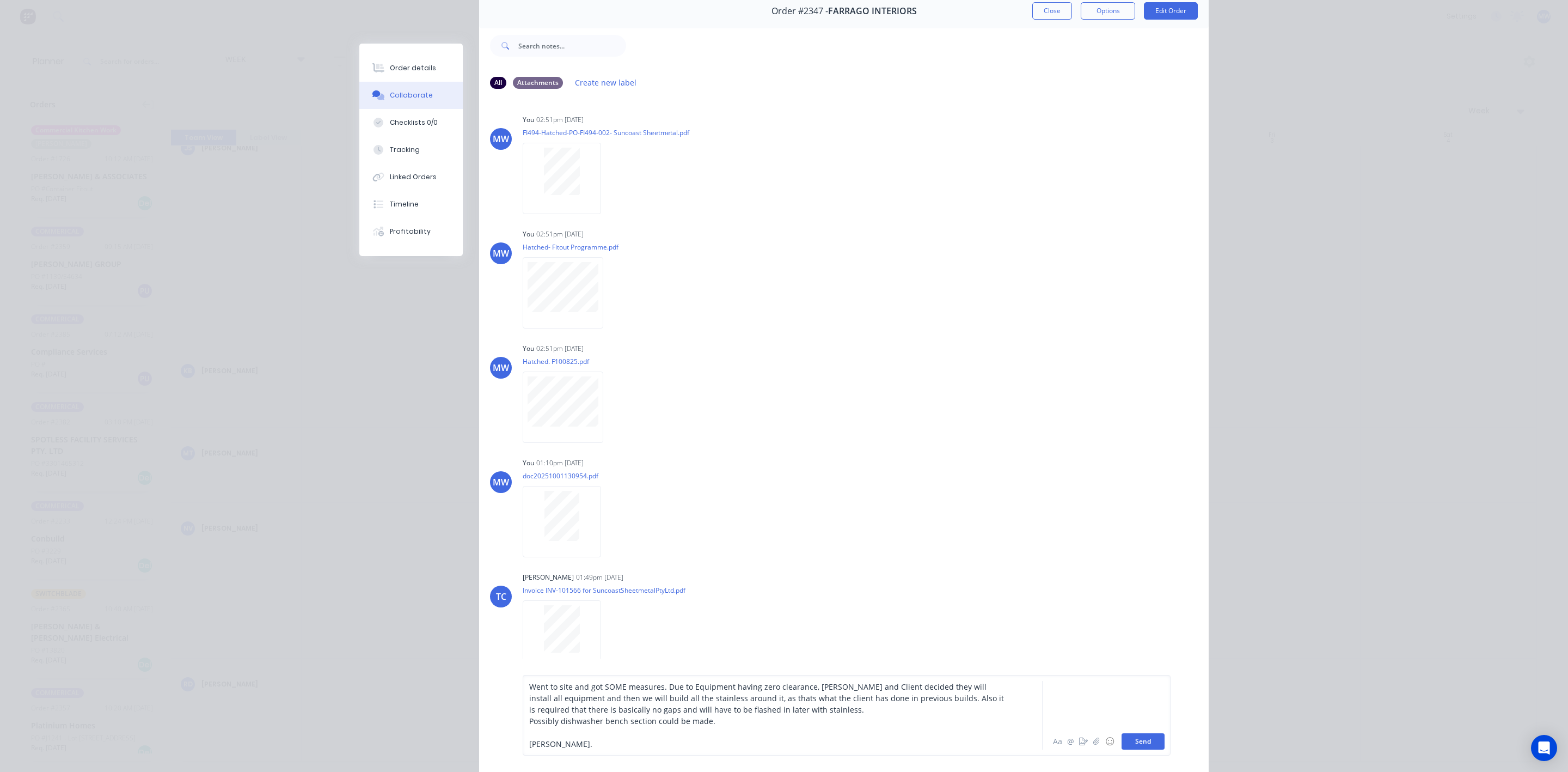
click at [1124, 739] on button "Send" at bounding box center [1143, 741] width 43 height 17
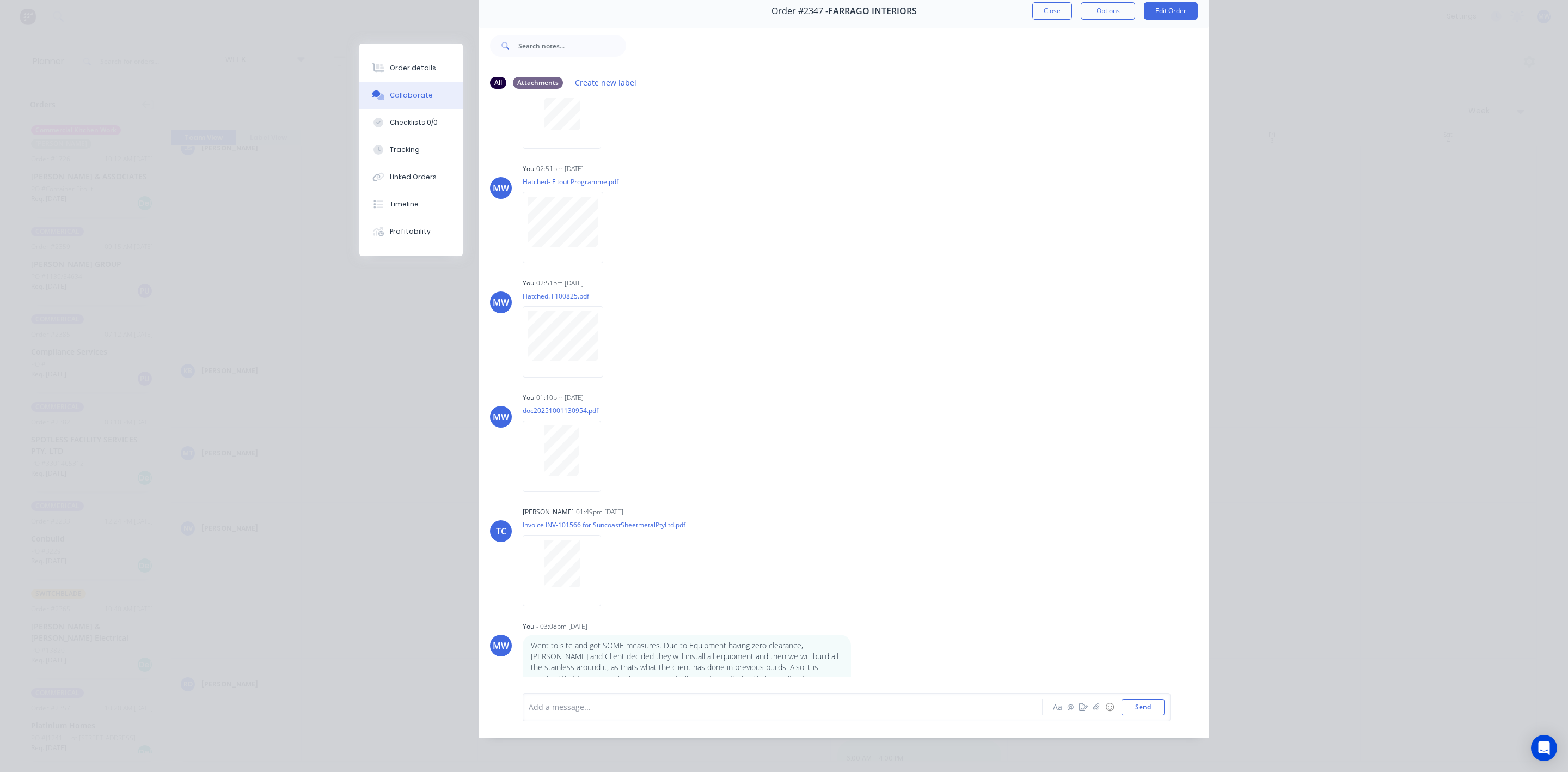
scroll to position [130, 0]
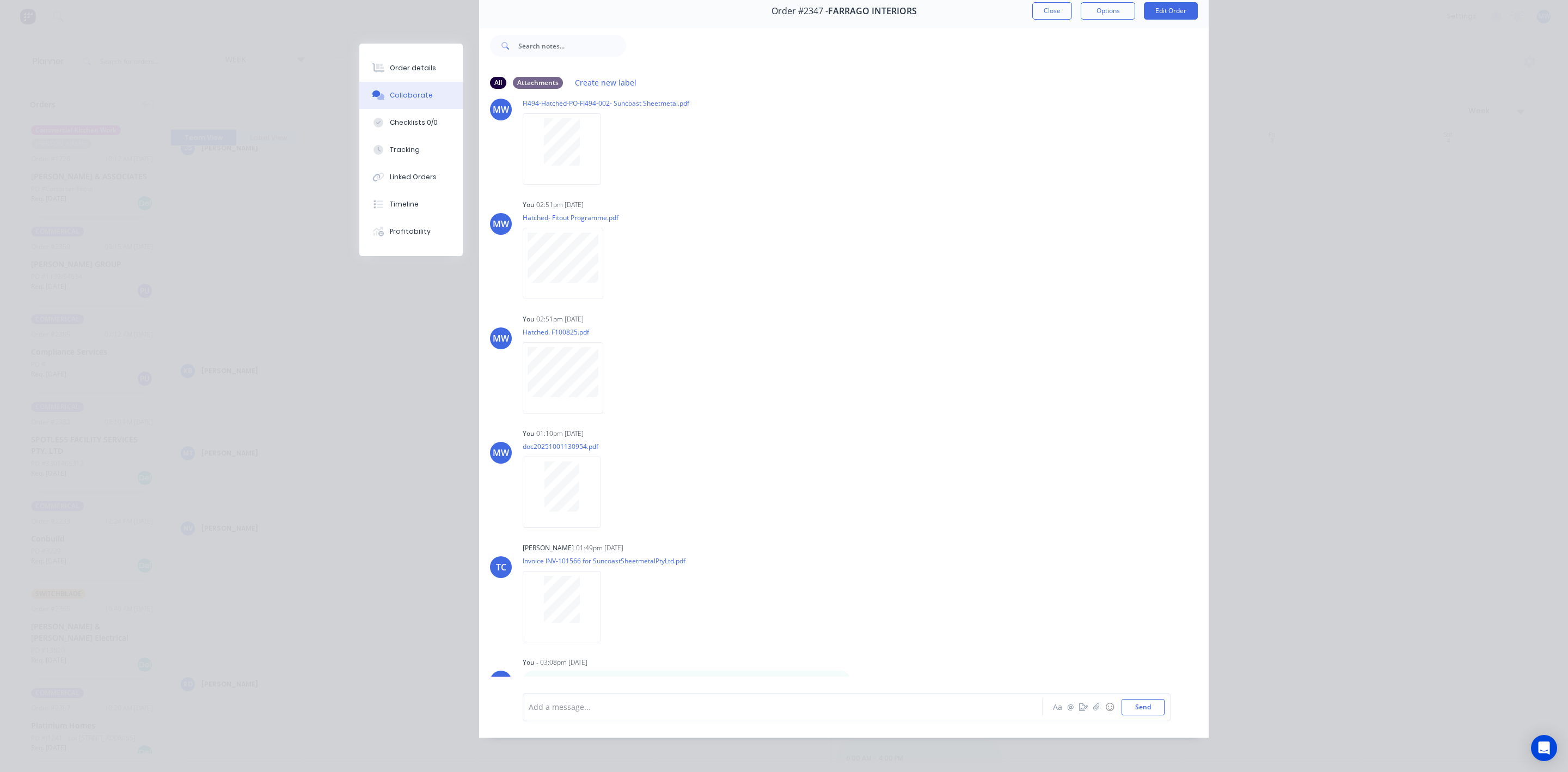
click at [1033, 24] on div at bounding box center [917, 46] width 582 height 43
click at [1034, 10] on button "Close" at bounding box center [1052, 10] width 40 height 17
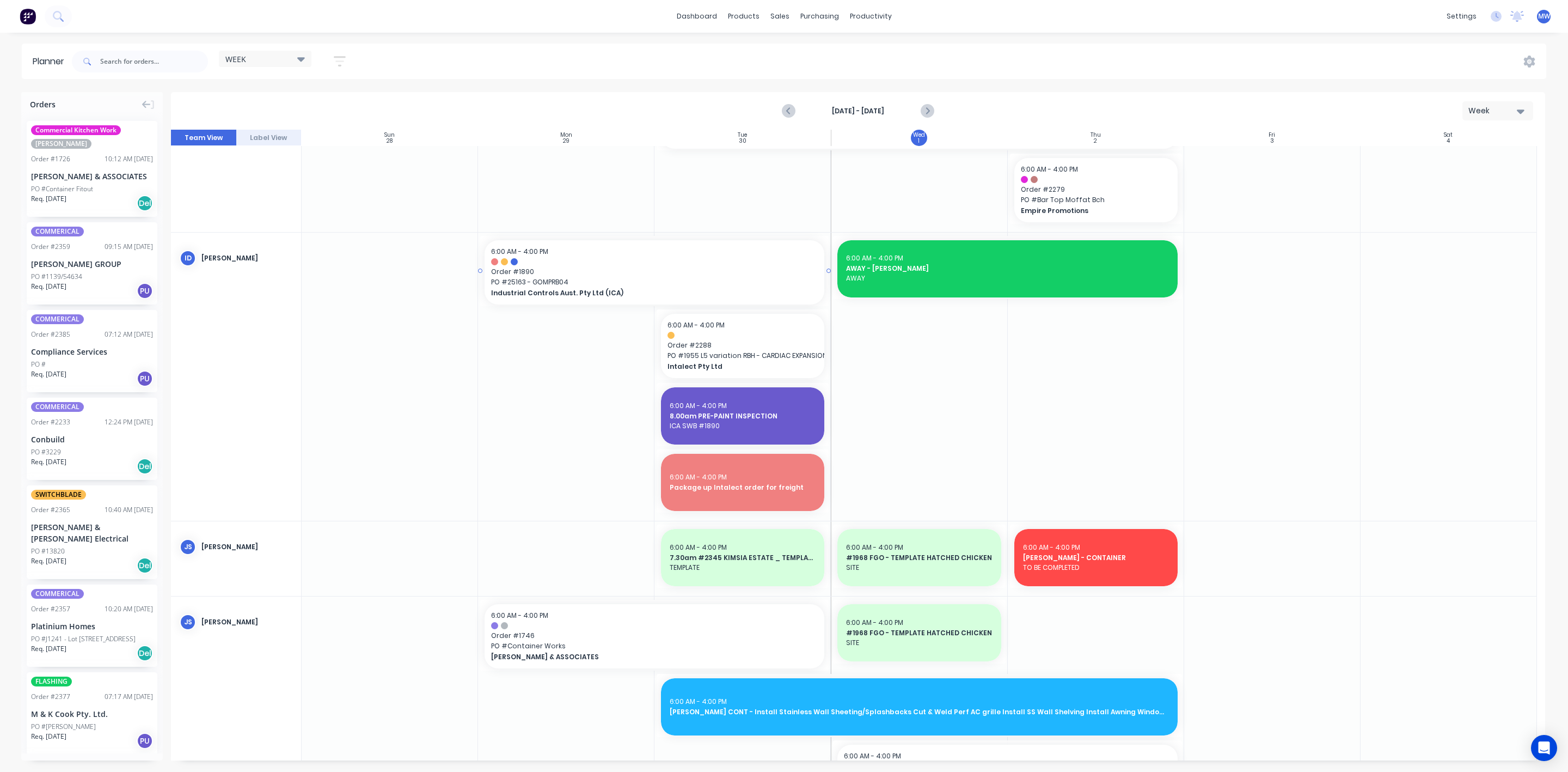
scroll to position [0, 0]
